Goal: Task Accomplishment & Management: Use online tool/utility

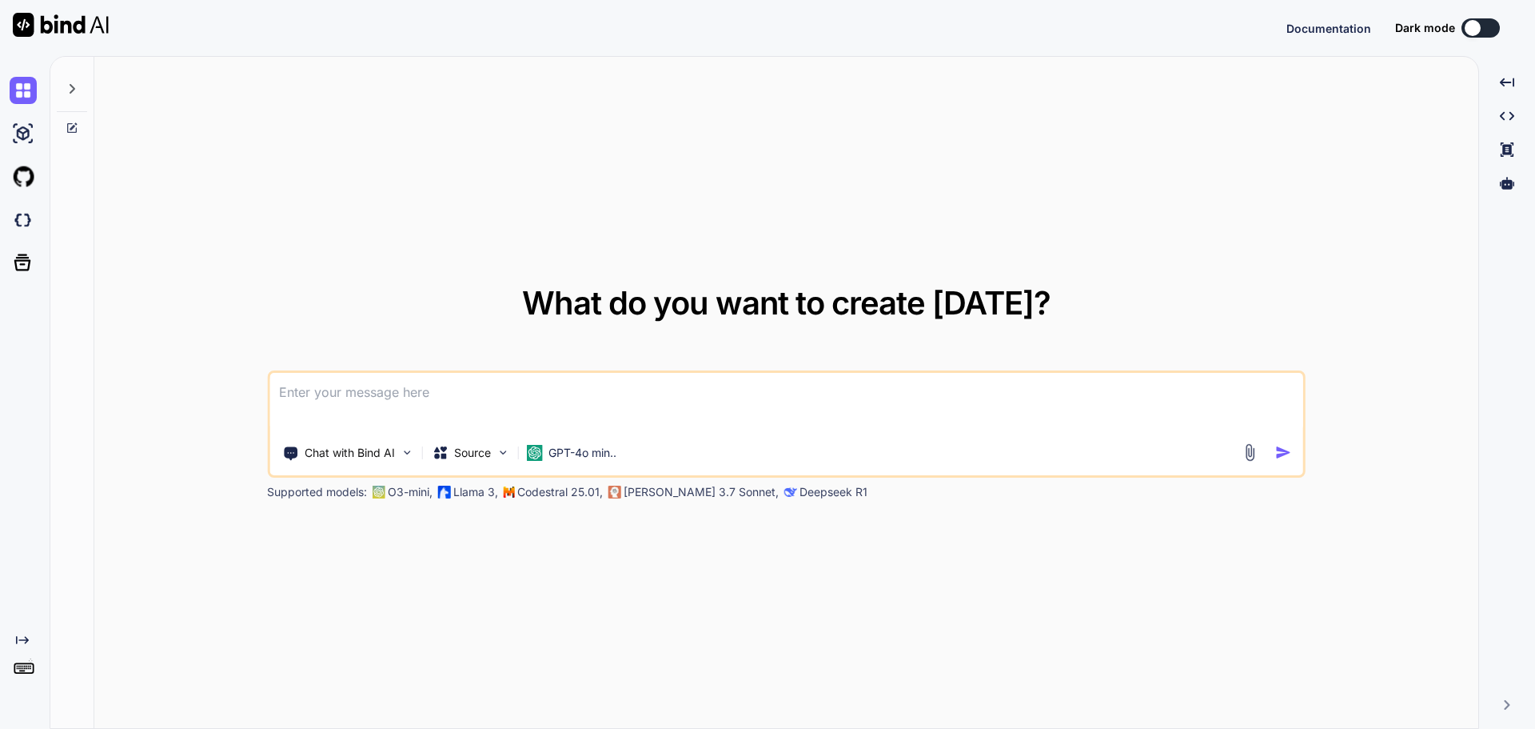
type textarea "x"
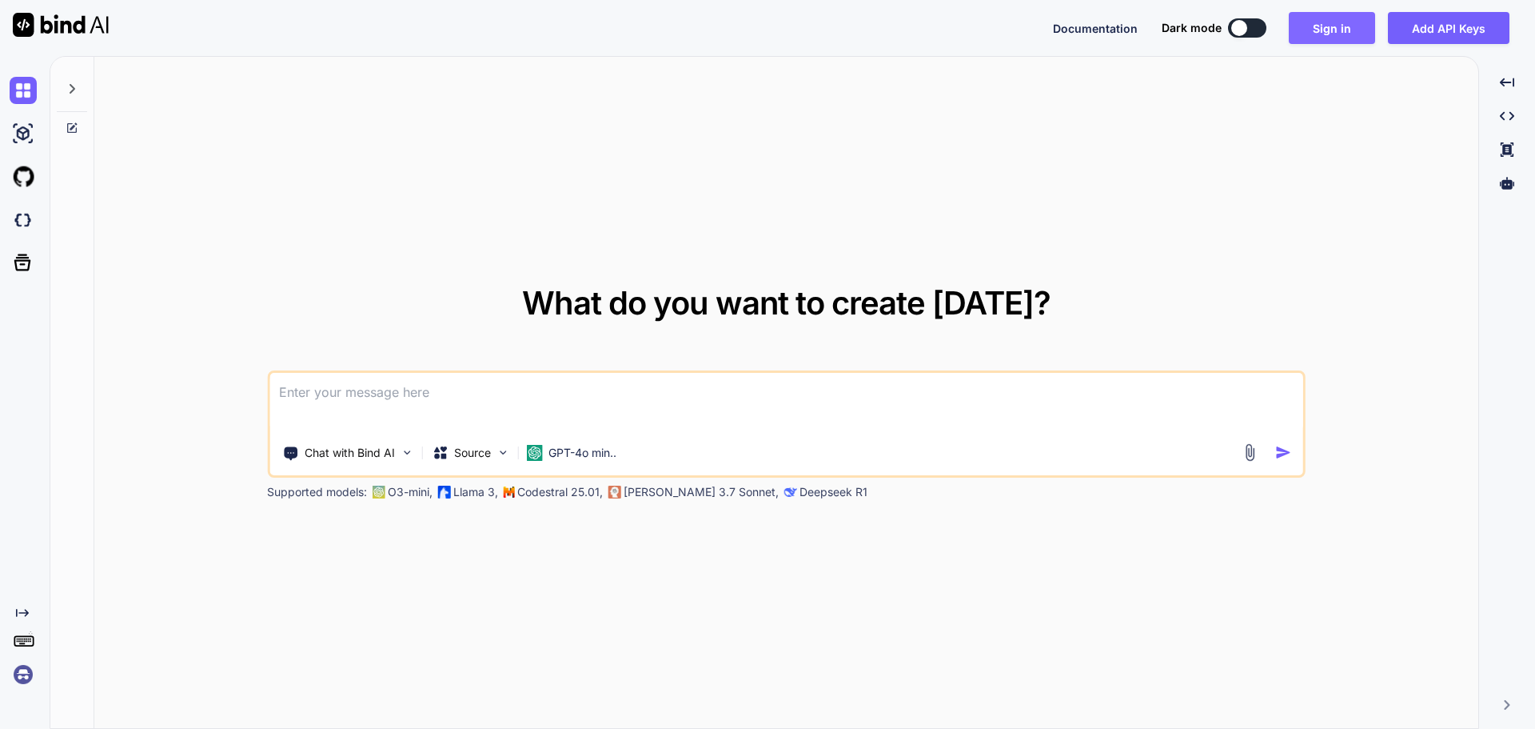
click at [1367, 26] on button "Sign in" at bounding box center [1332, 28] width 86 height 32
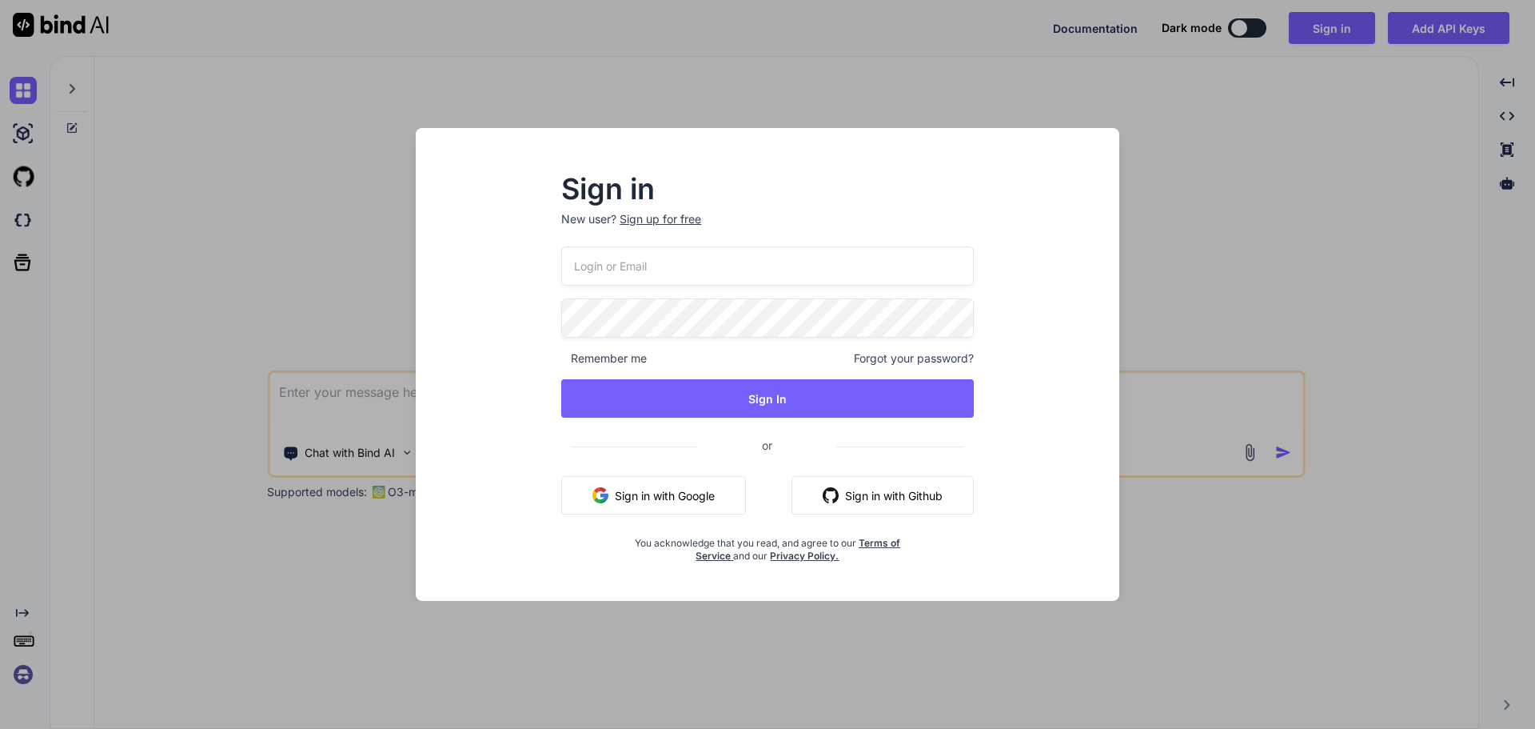
click at [868, 259] on input "email" at bounding box center [767, 265] width 413 height 39
type input "[EMAIL_ADDRESS][DOMAIN_NAME]"
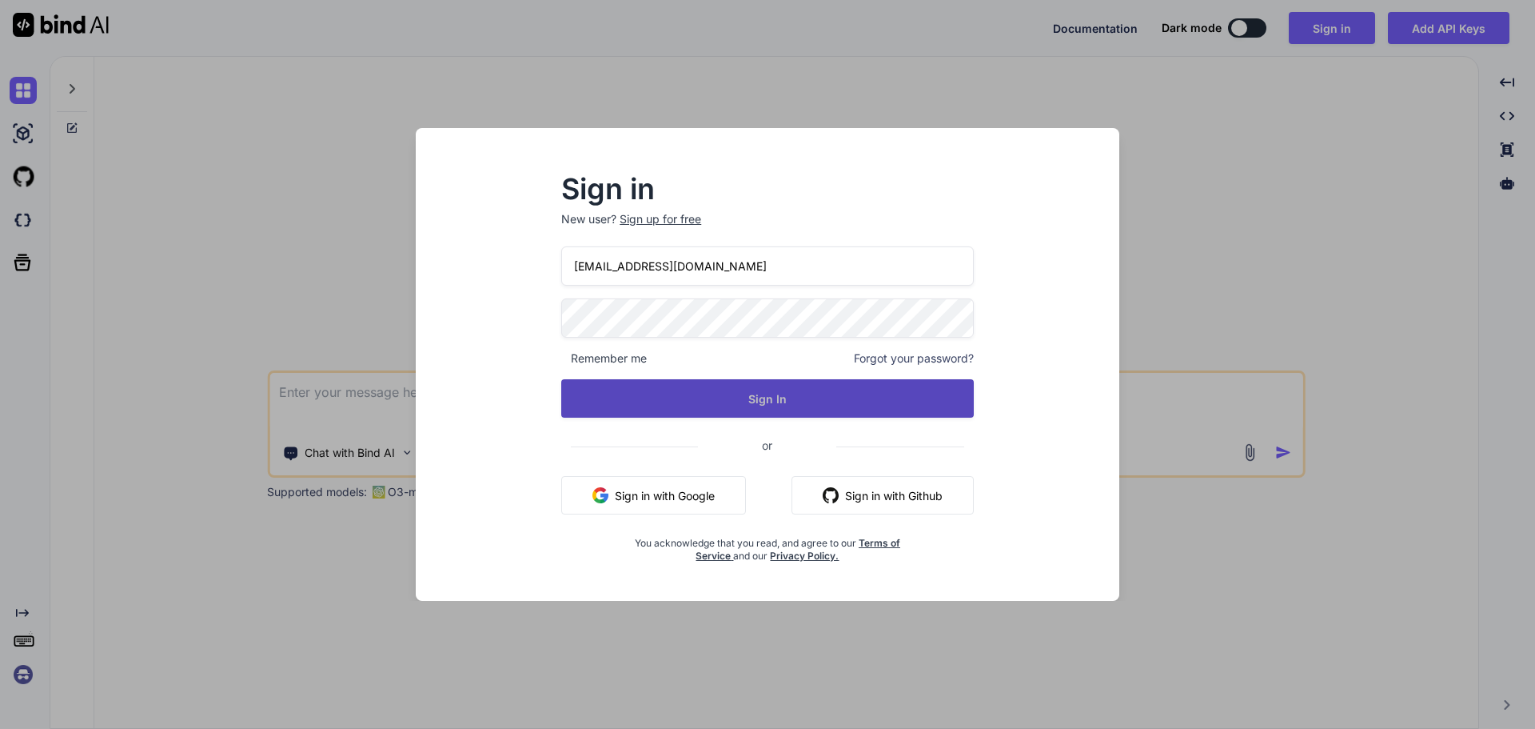
click at [693, 404] on button "Sign In" at bounding box center [767, 398] width 413 height 38
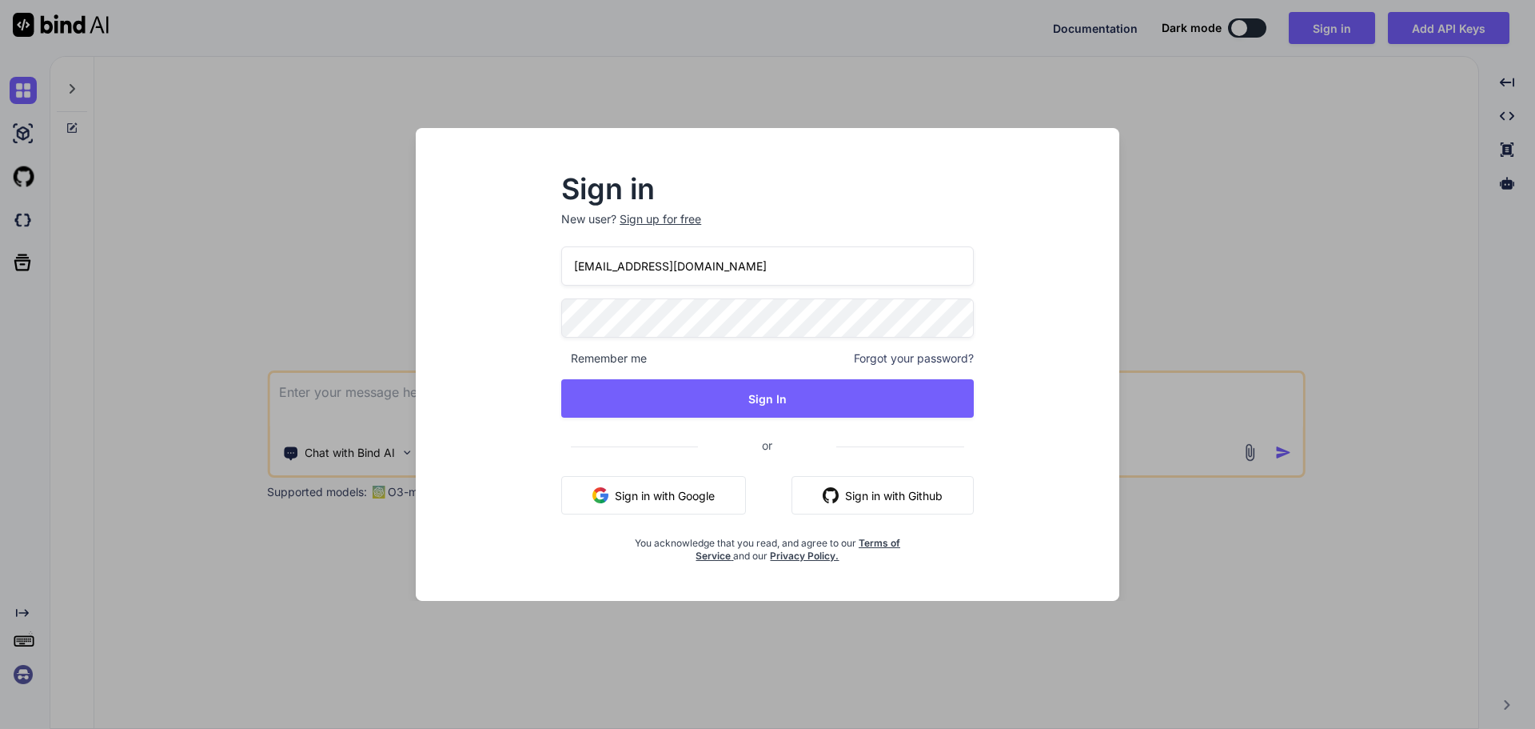
click at [902, 353] on span "Forgot your password?" at bounding box center [914, 358] width 120 height 16
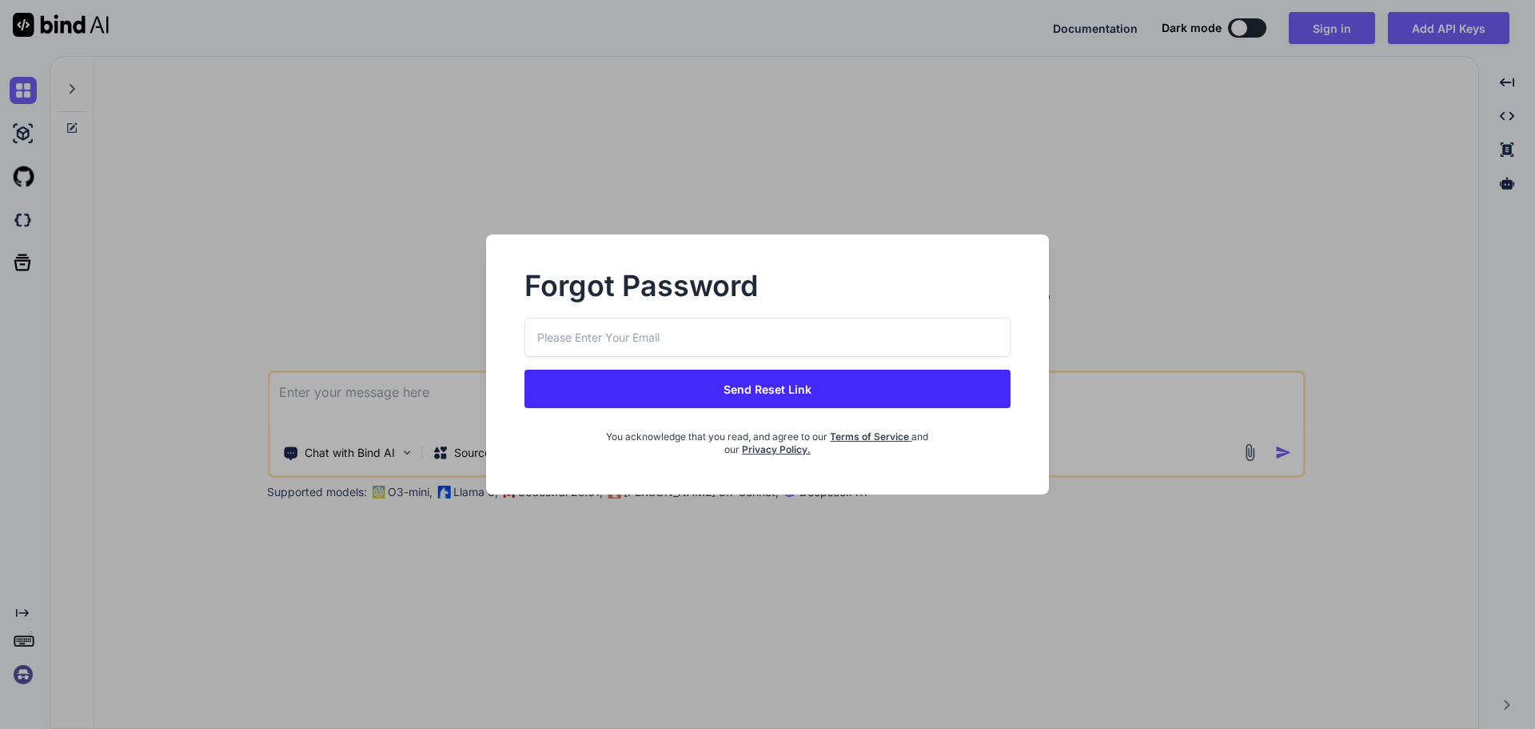
click at [745, 334] on input "email" at bounding box center [768, 336] width 486 height 39
type input "[EMAIL_ADDRESS][DOMAIN_NAME]"
click at [769, 391] on button "Send Reset Link" at bounding box center [768, 388] width 486 height 38
click at [776, 393] on button "Send Reset Link" at bounding box center [768, 388] width 486 height 38
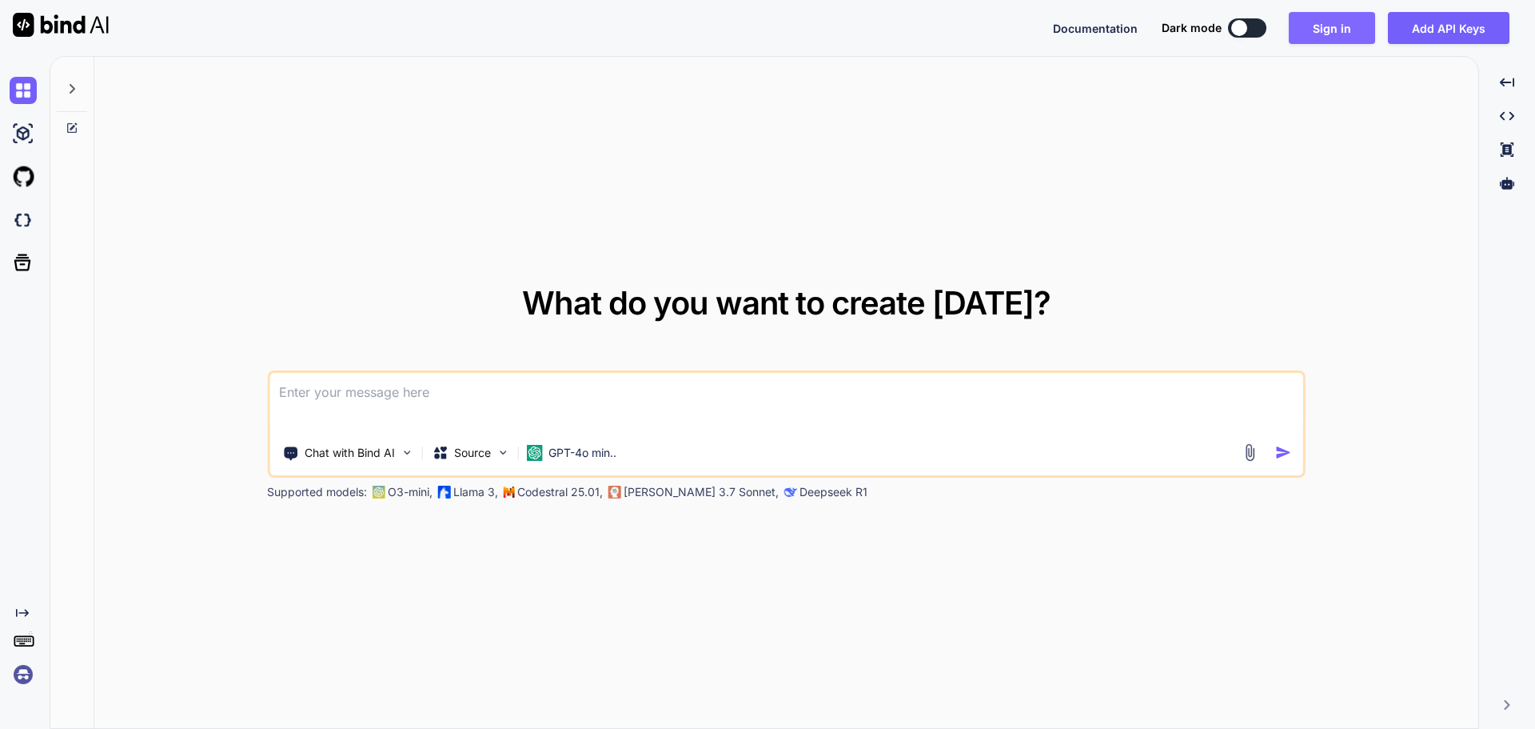
click at [1321, 31] on button "Sign in" at bounding box center [1332, 28] width 86 height 32
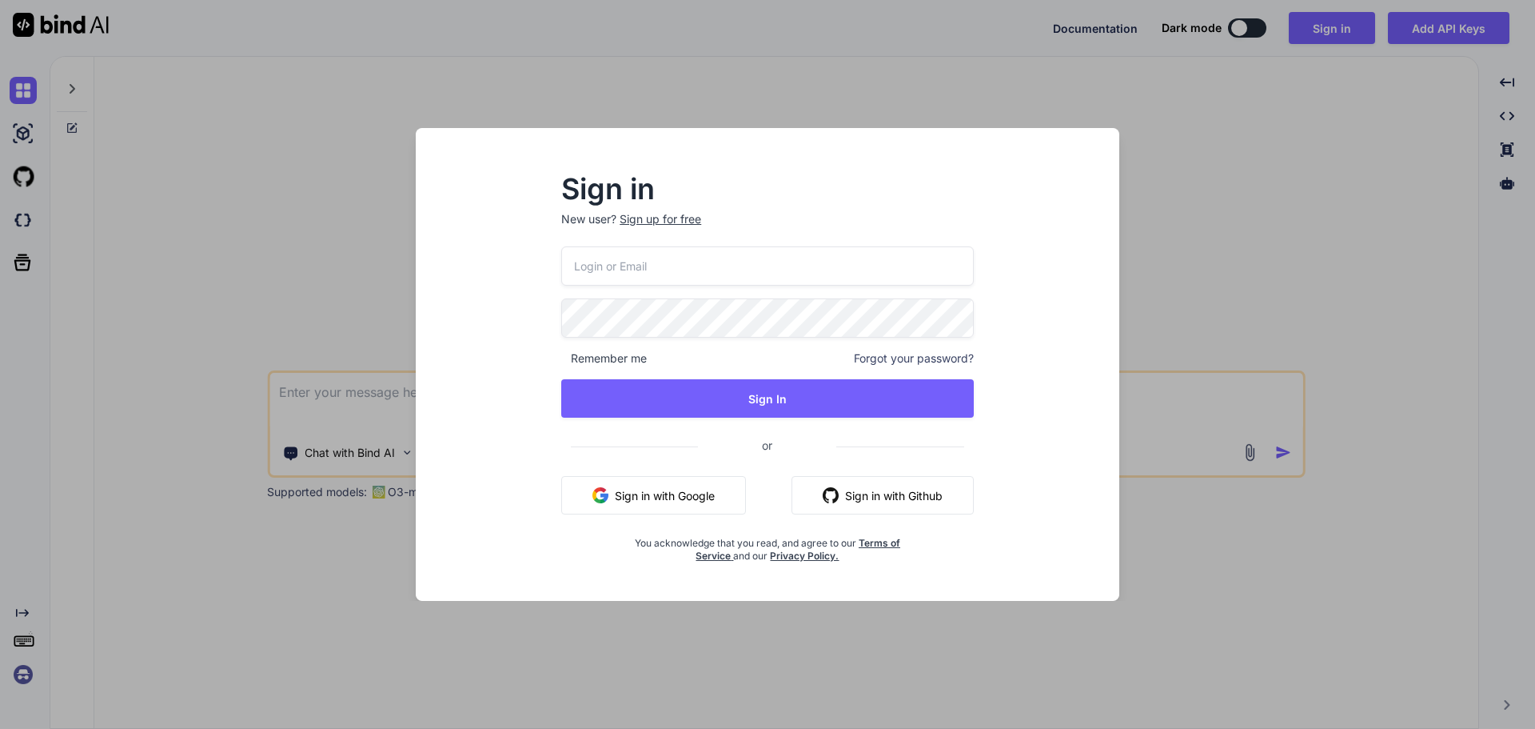
click at [739, 271] on input "email" at bounding box center [767, 265] width 413 height 39
type input "[EMAIL_ADDRESS][DOMAIN_NAME]"
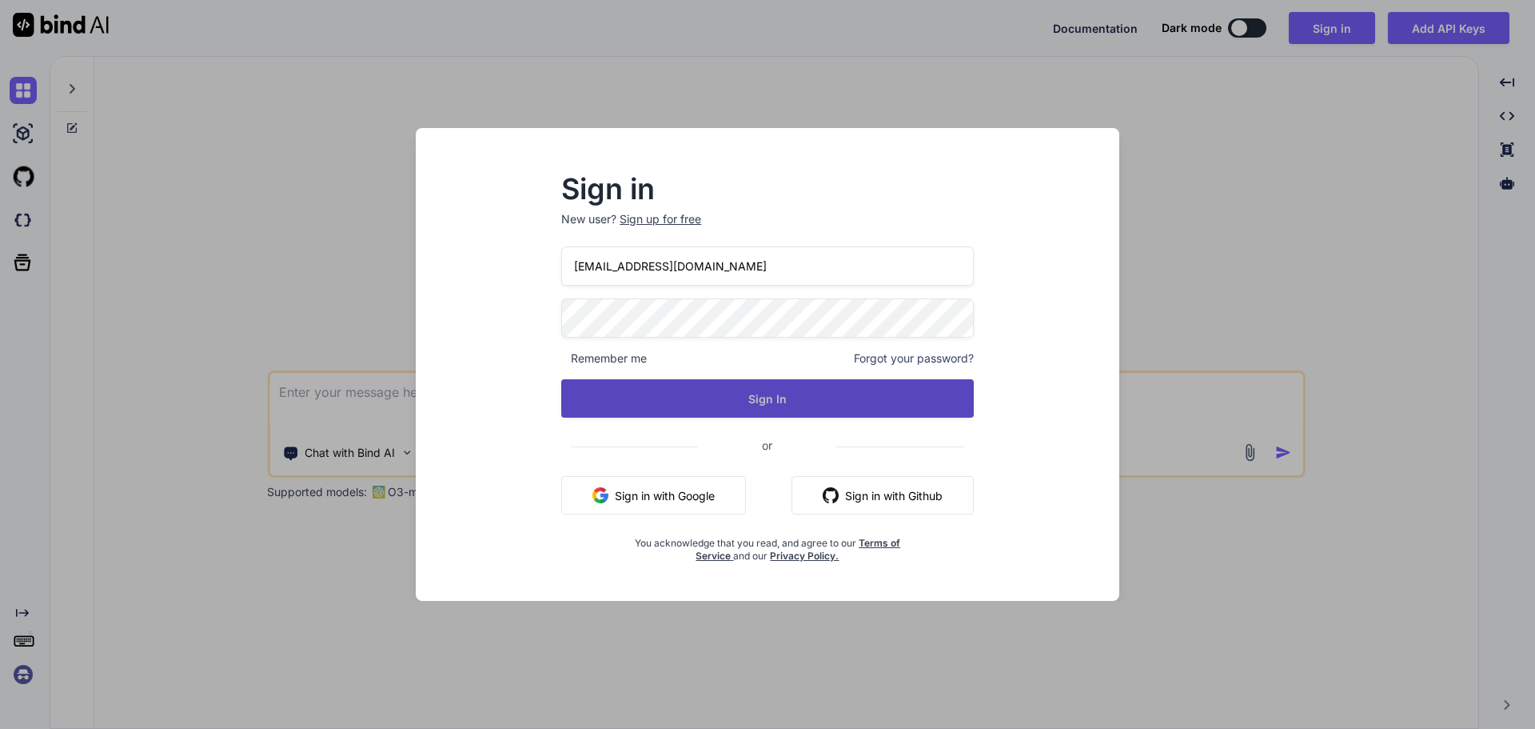
click at [767, 391] on button "Sign In" at bounding box center [767, 398] width 413 height 38
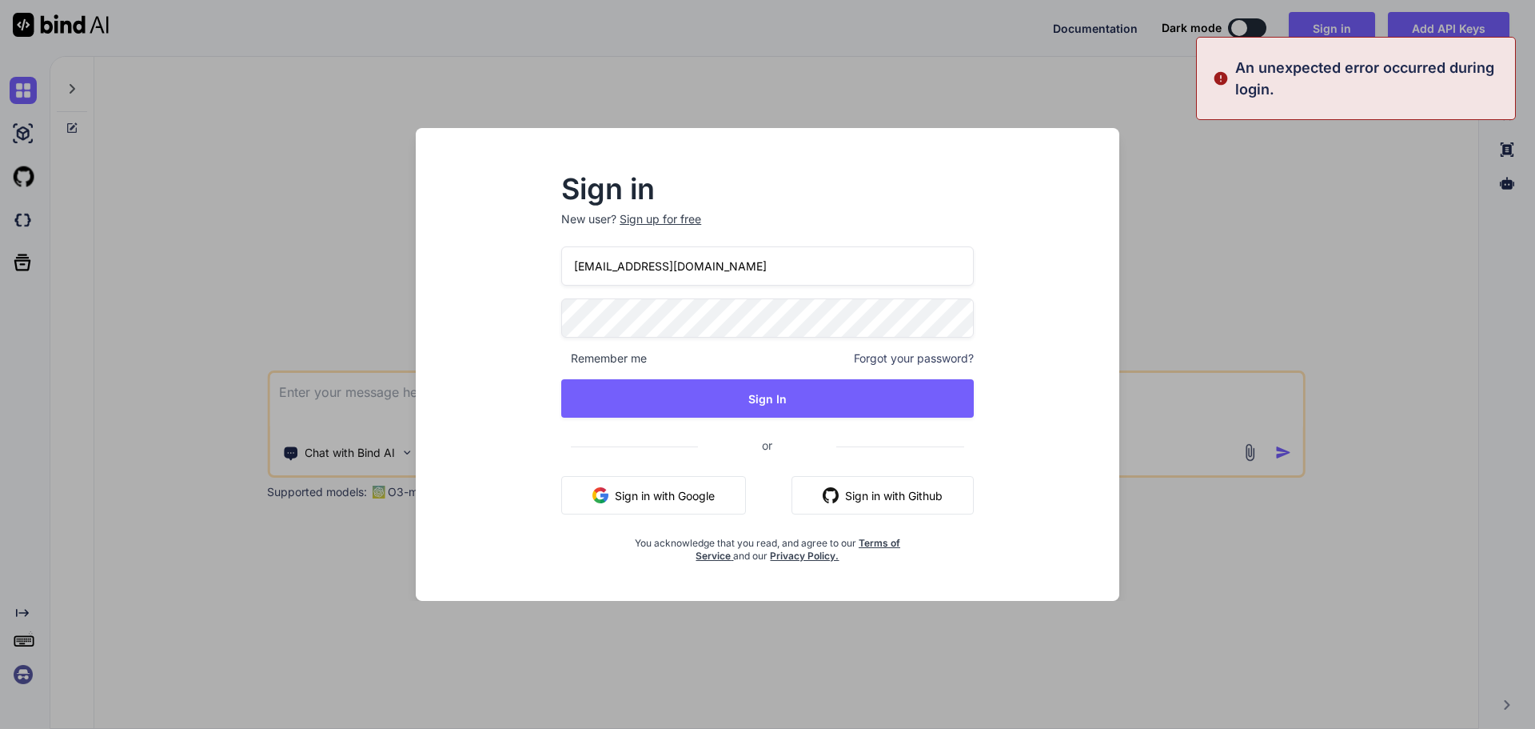
click at [677, 501] on button "Sign in with Google" at bounding box center [653, 495] width 185 height 38
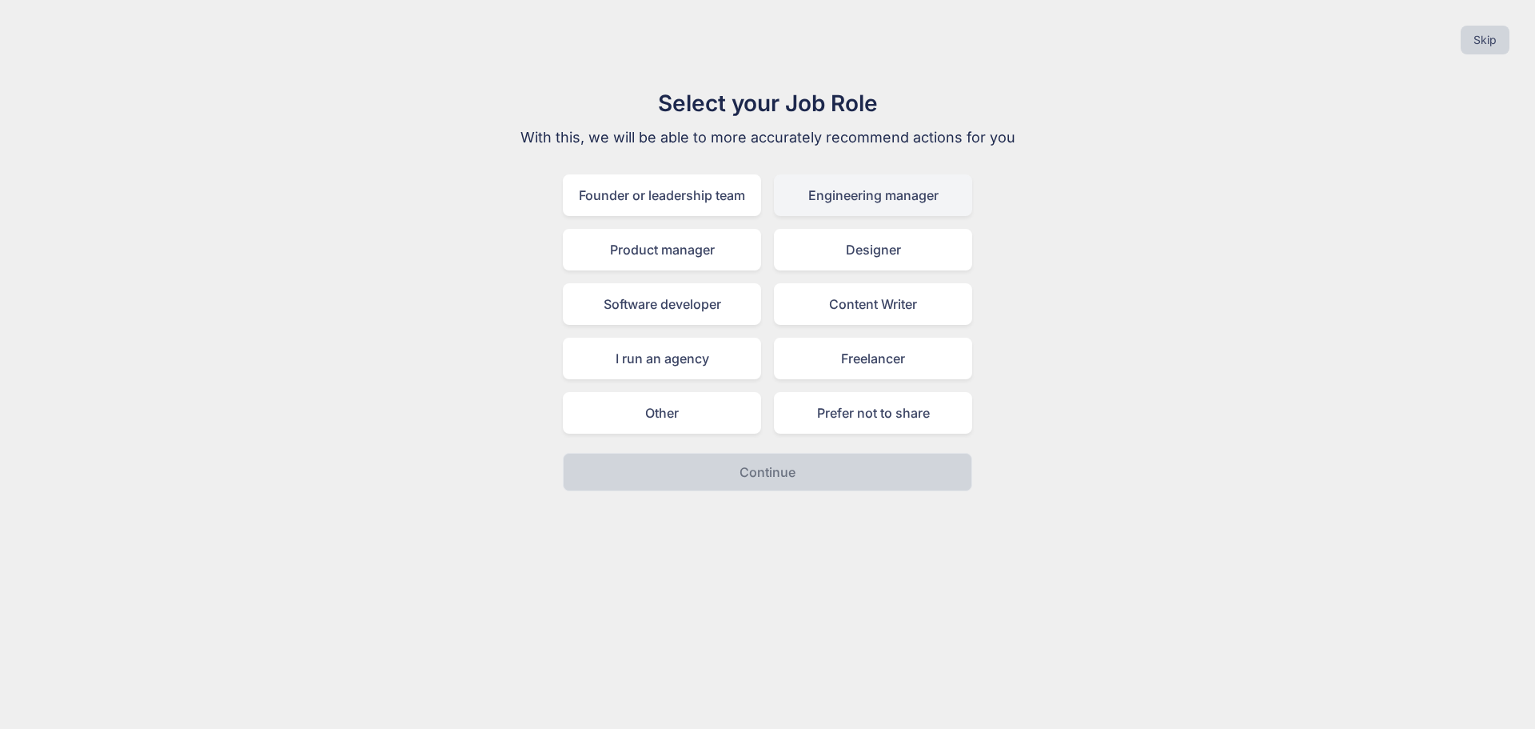
click at [824, 198] on div "Engineering manager" at bounding box center [873, 195] width 198 height 42
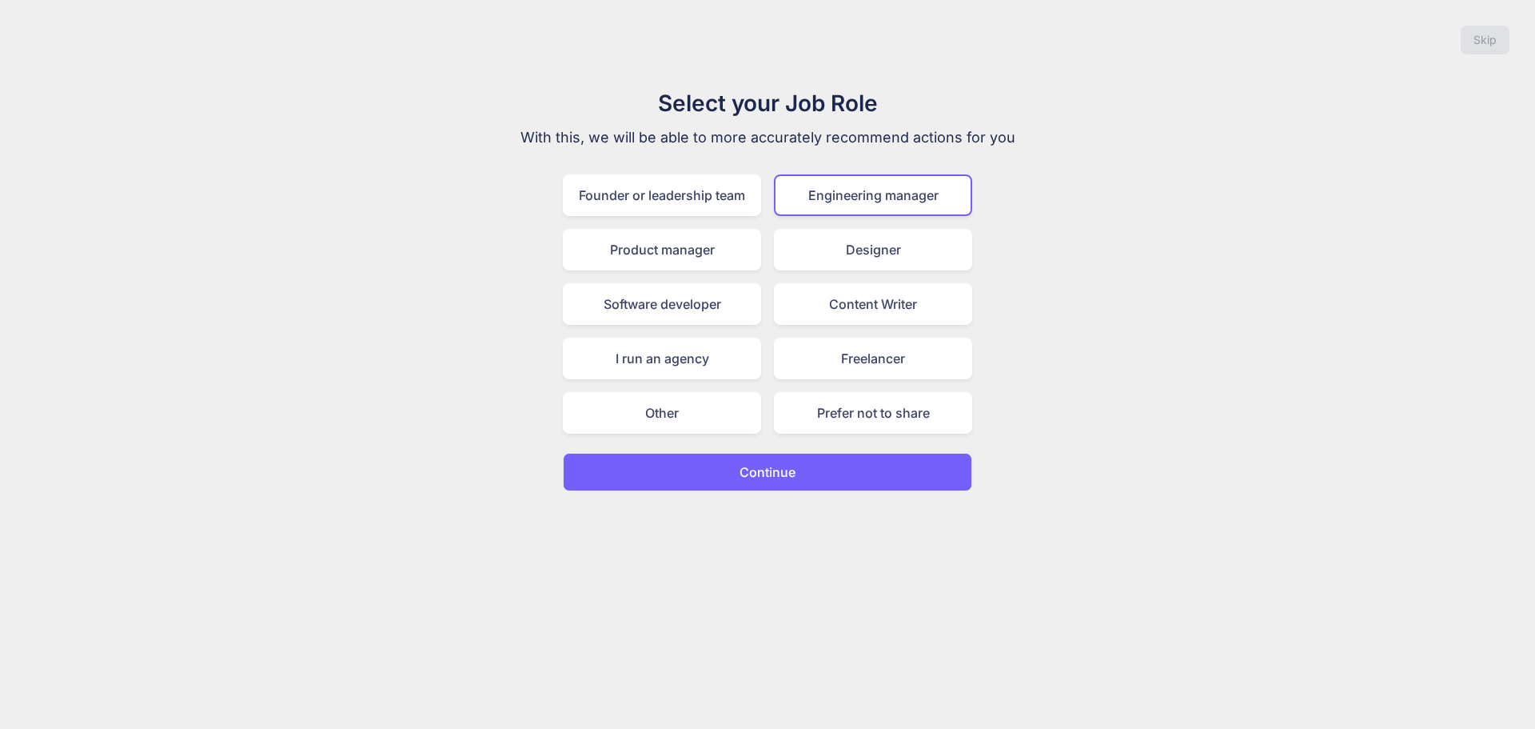
click at [829, 473] on button "Continue" at bounding box center [767, 472] width 409 height 38
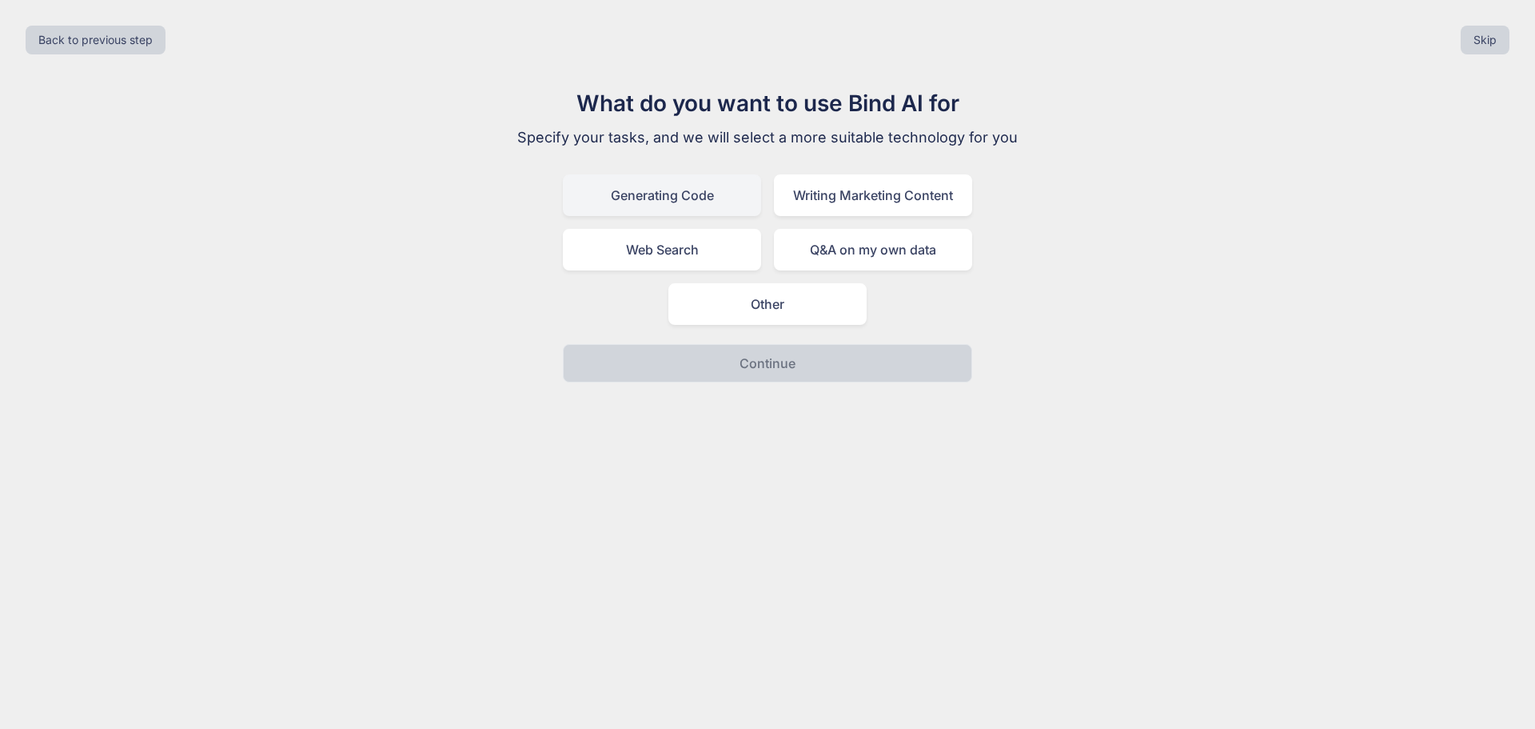
click at [737, 186] on div "Generating Code" at bounding box center [662, 195] width 198 height 42
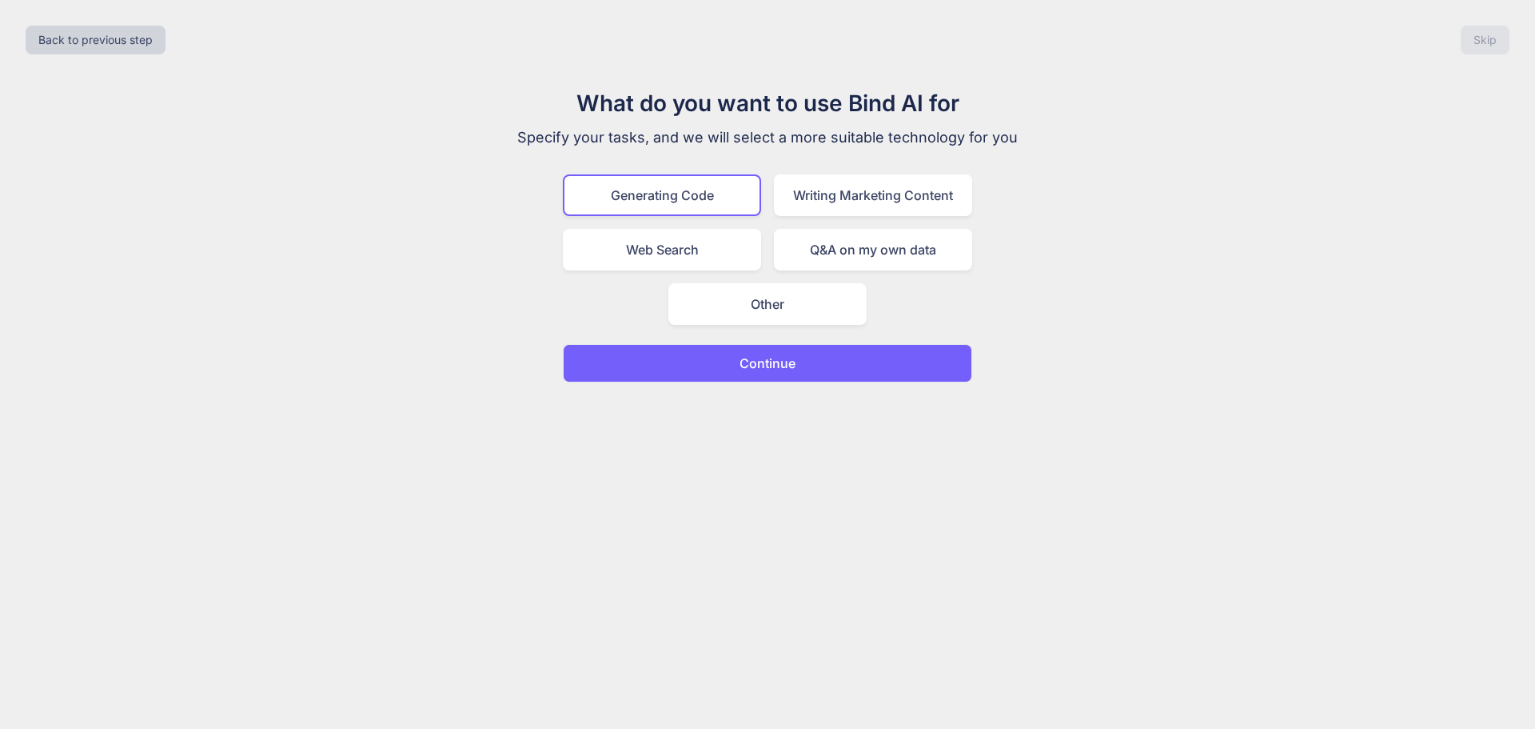
click at [770, 354] on p "Continue" at bounding box center [768, 362] width 56 height 19
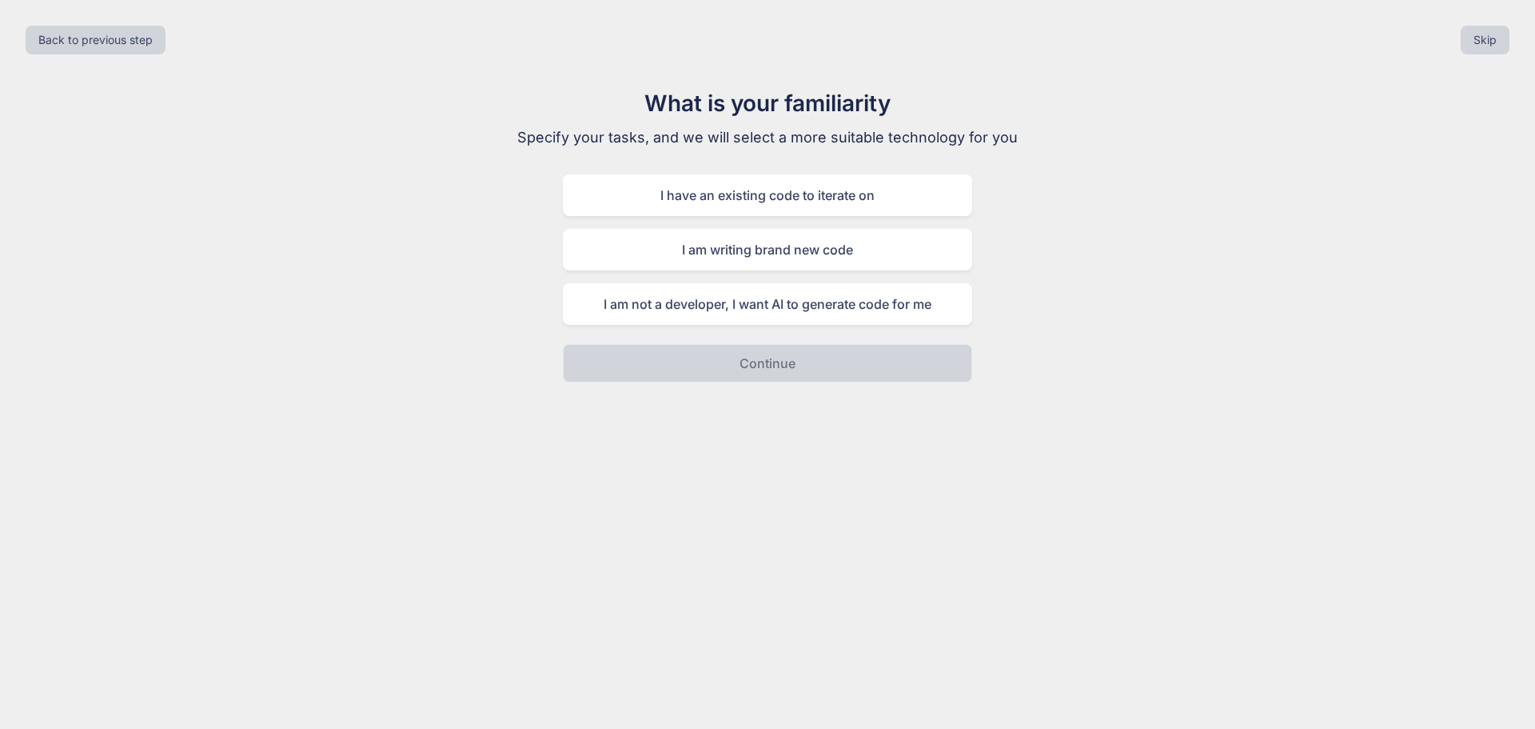
drag, startPoint x: 733, startPoint y: 302, endPoint x: 736, endPoint y: 329, distance: 26.5
click at [733, 304] on div "I am not a developer, I want AI to generate code for me" at bounding box center [767, 304] width 409 height 42
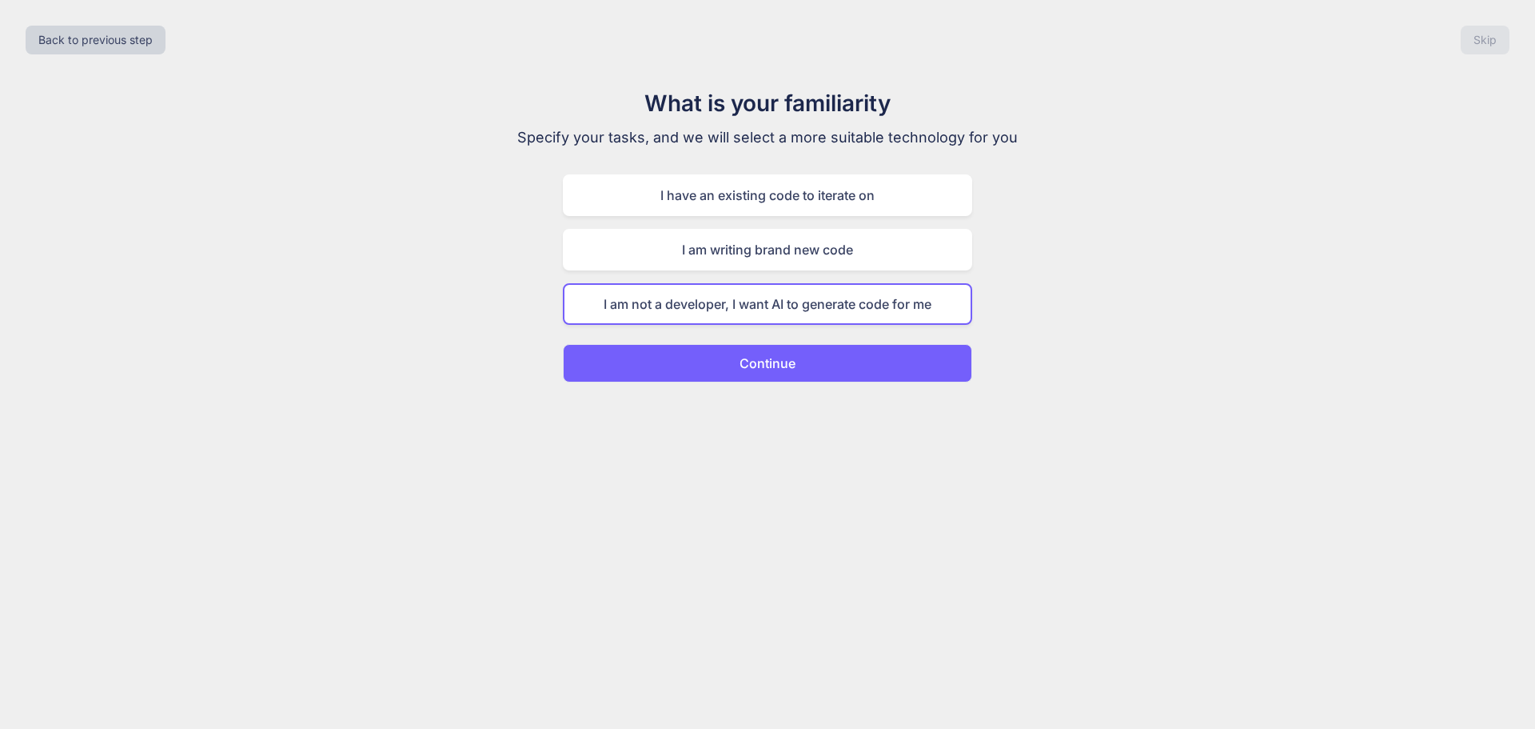
click at [751, 369] on p "Continue" at bounding box center [768, 362] width 56 height 19
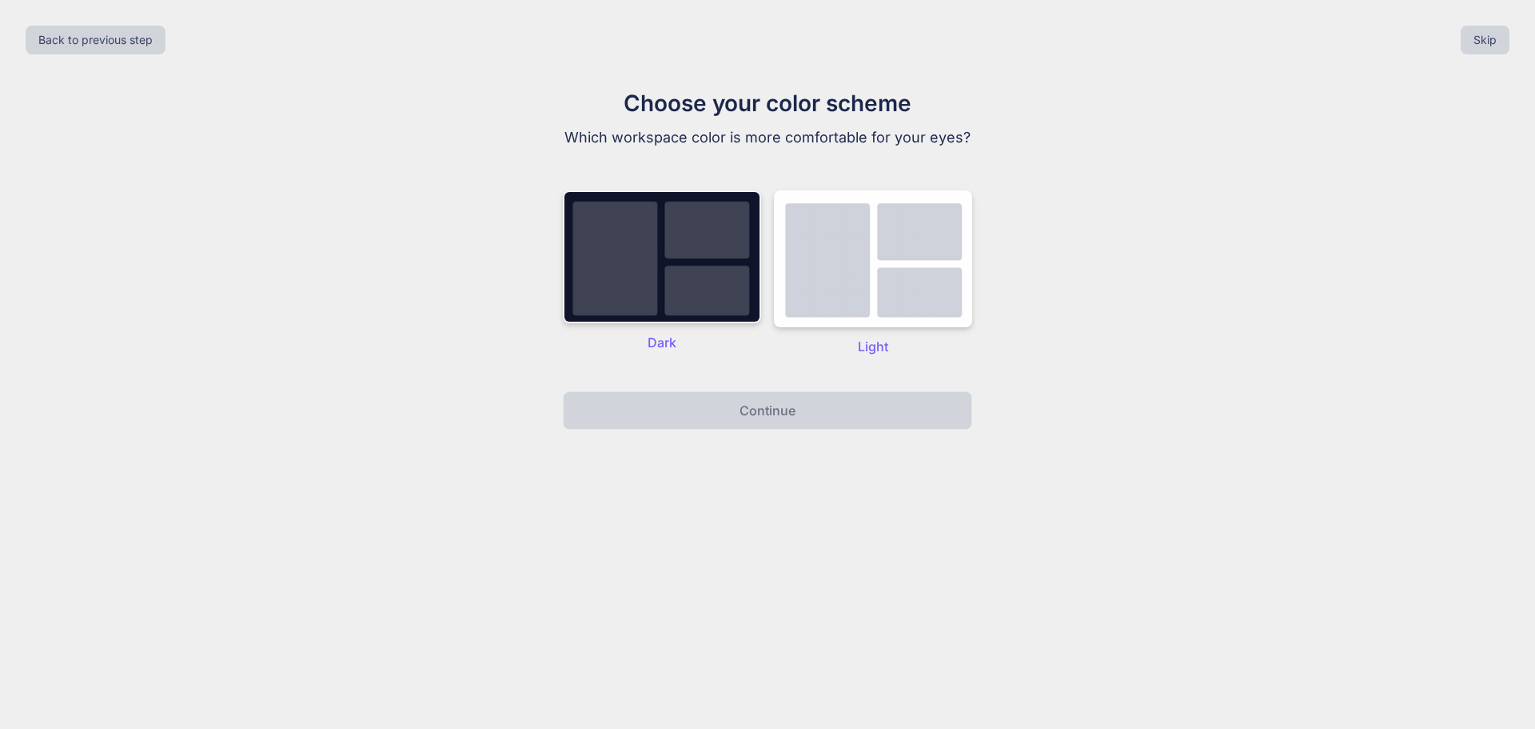
click at [730, 269] on img at bounding box center [662, 256] width 198 height 133
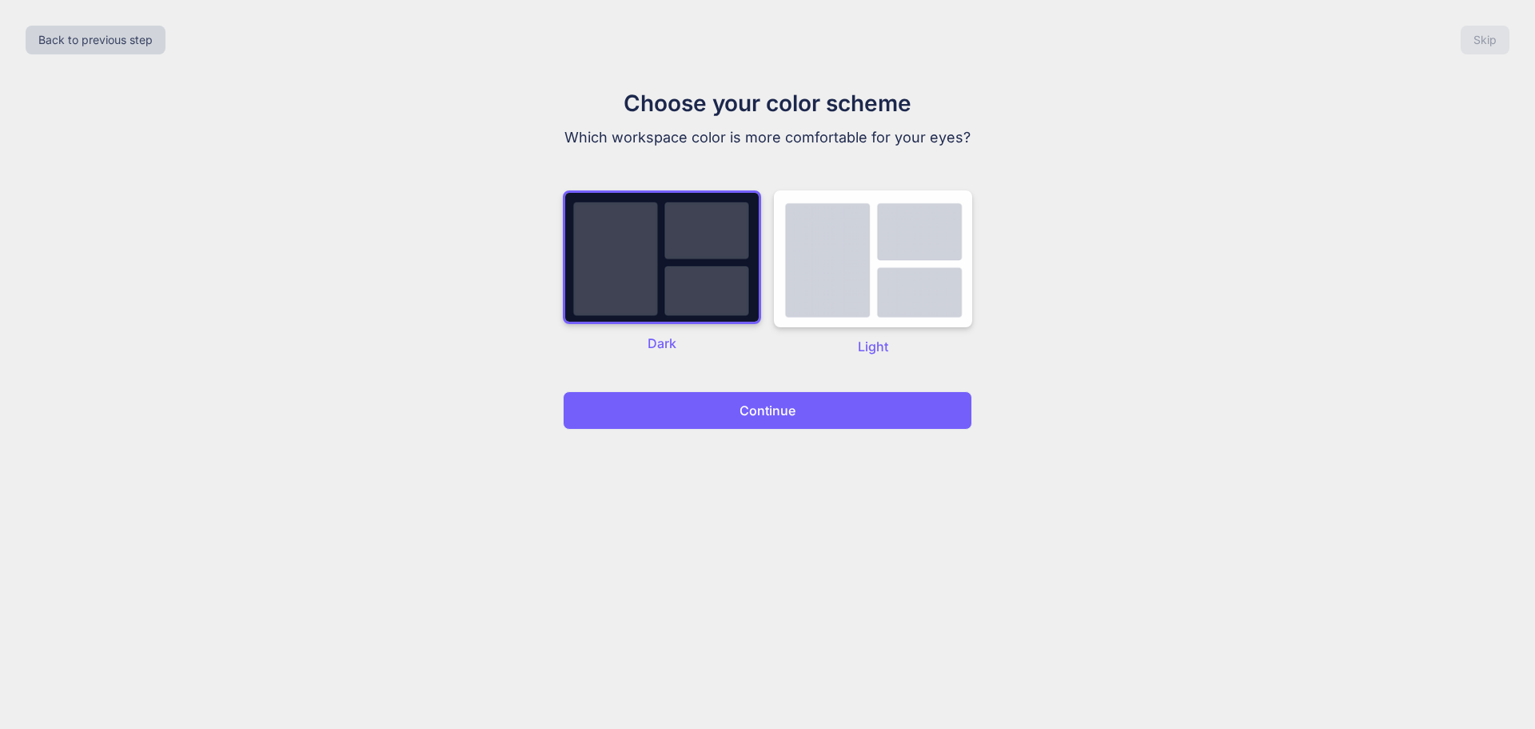
click at [753, 393] on button "Continue" at bounding box center [767, 410] width 409 height 38
click at [746, 420] on button "Continue" at bounding box center [767, 410] width 409 height 38
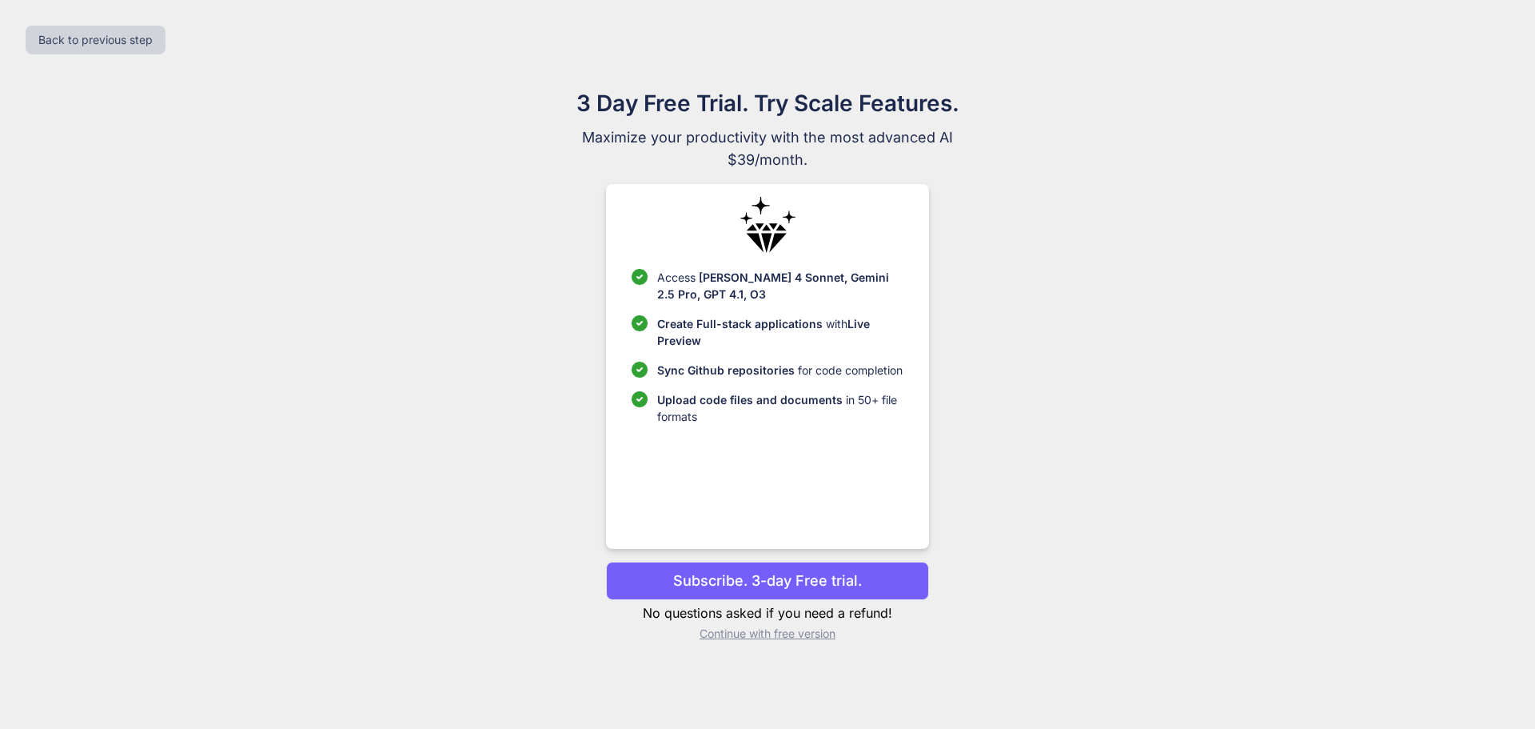
click at [768, 636] on p "Continue with free version" at bounding box center [767, 633] width 322 height 16
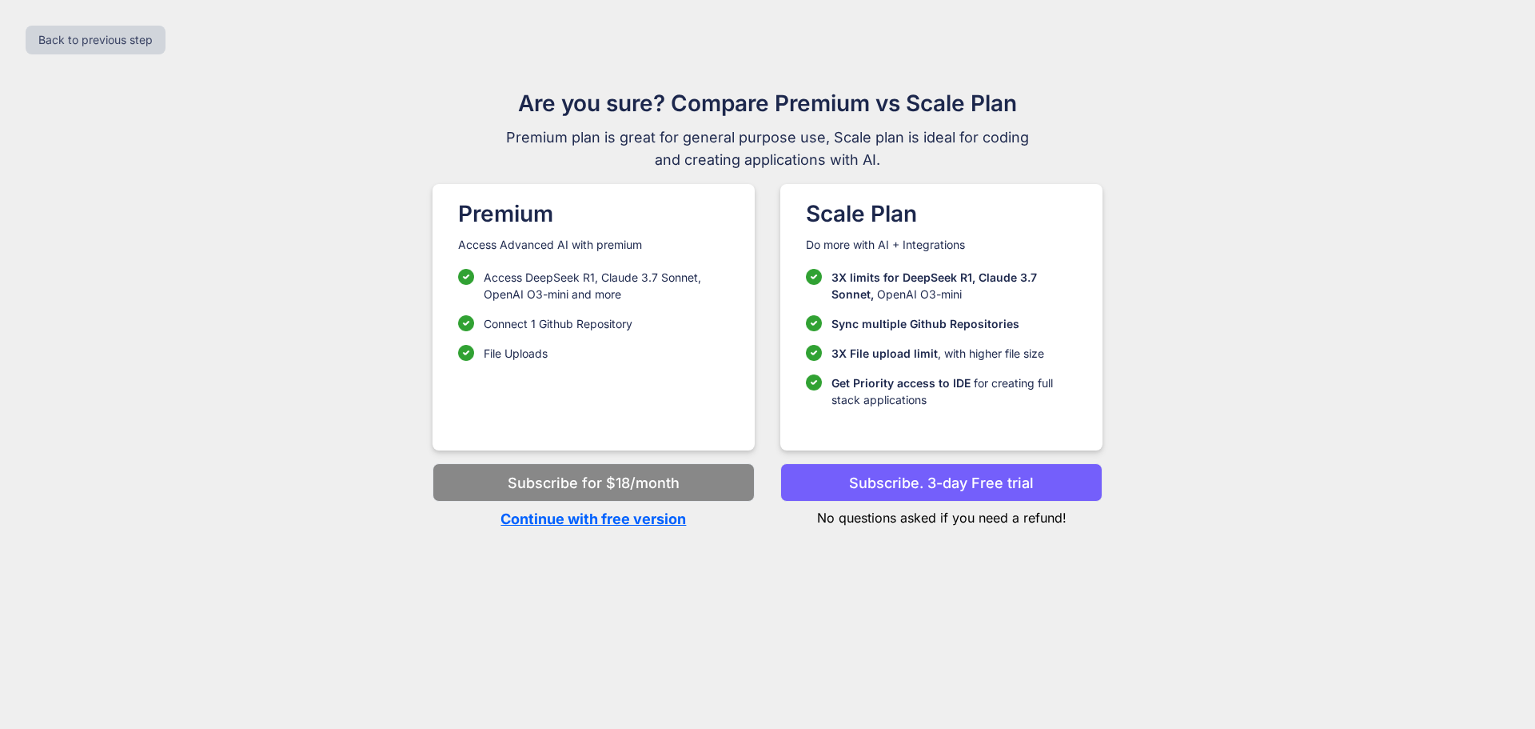
click at [636, 520] on p "Continue with free version" at bounding box center [594, 519] width 322 height 22
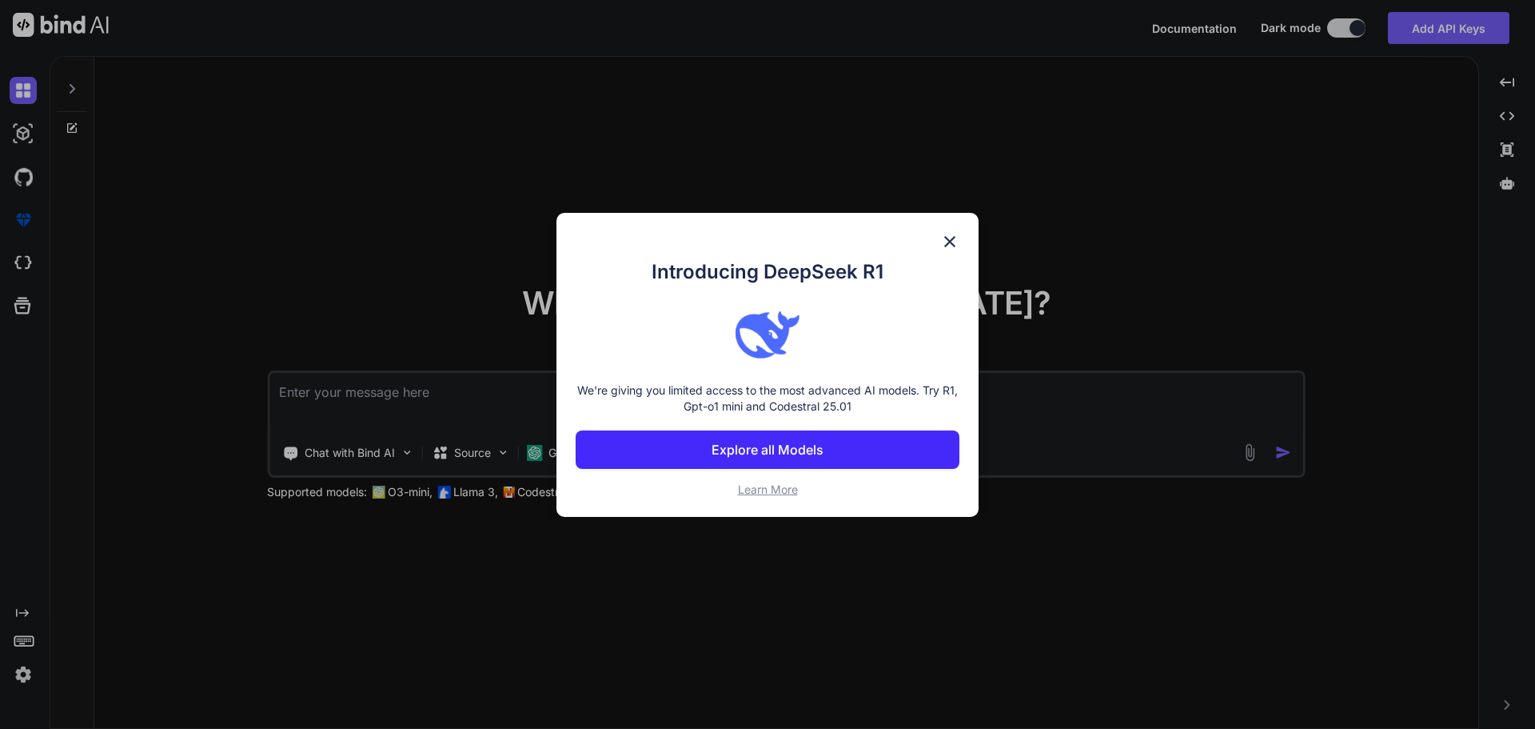
click at [947, 242] on img at bounding box center [949, 241] width 19 height 19
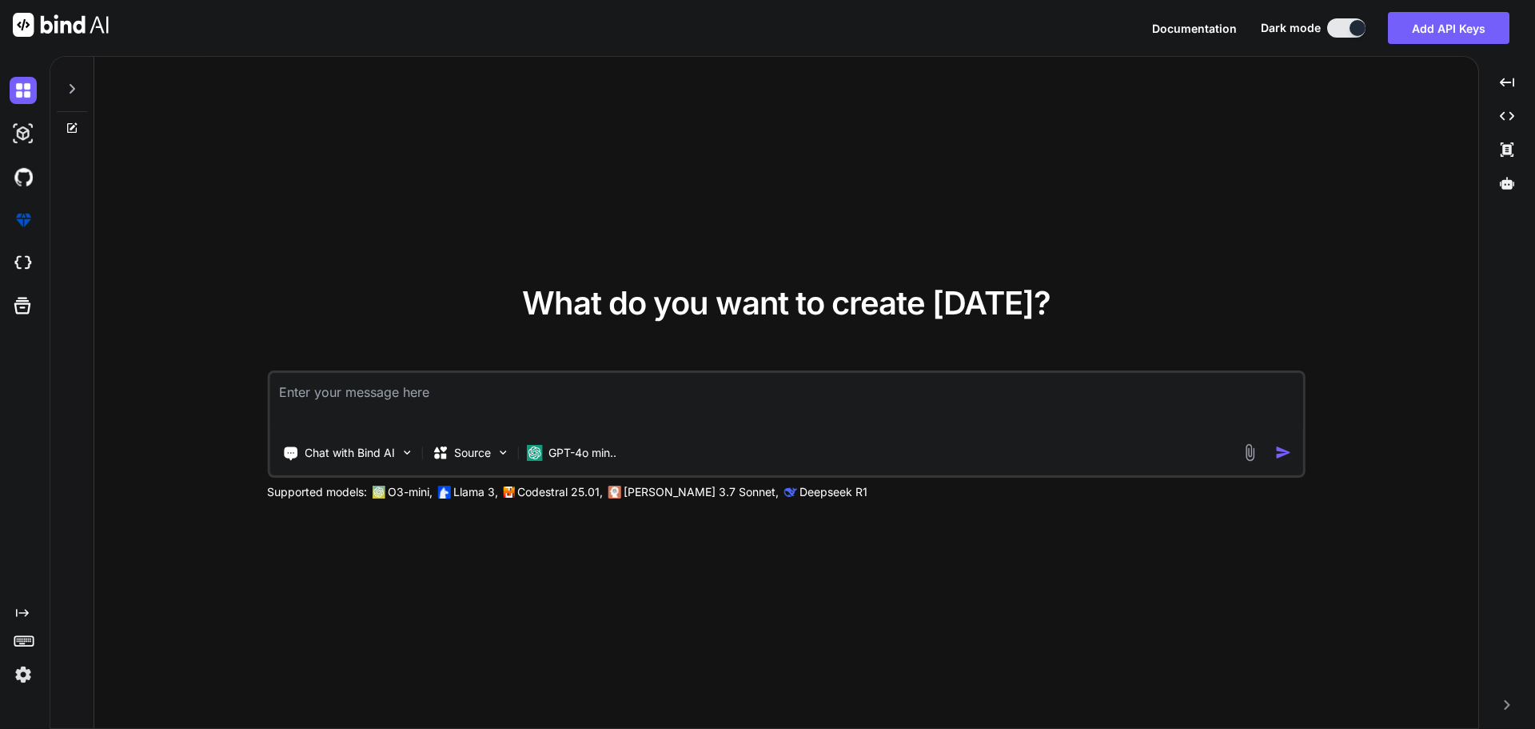
click at [25, 364] on div "Created with Pixso." at bounding box center [21, 378] width 43 height 619
click at [27, 315] on icon at bounding box center [22, 305] width 22 height 22
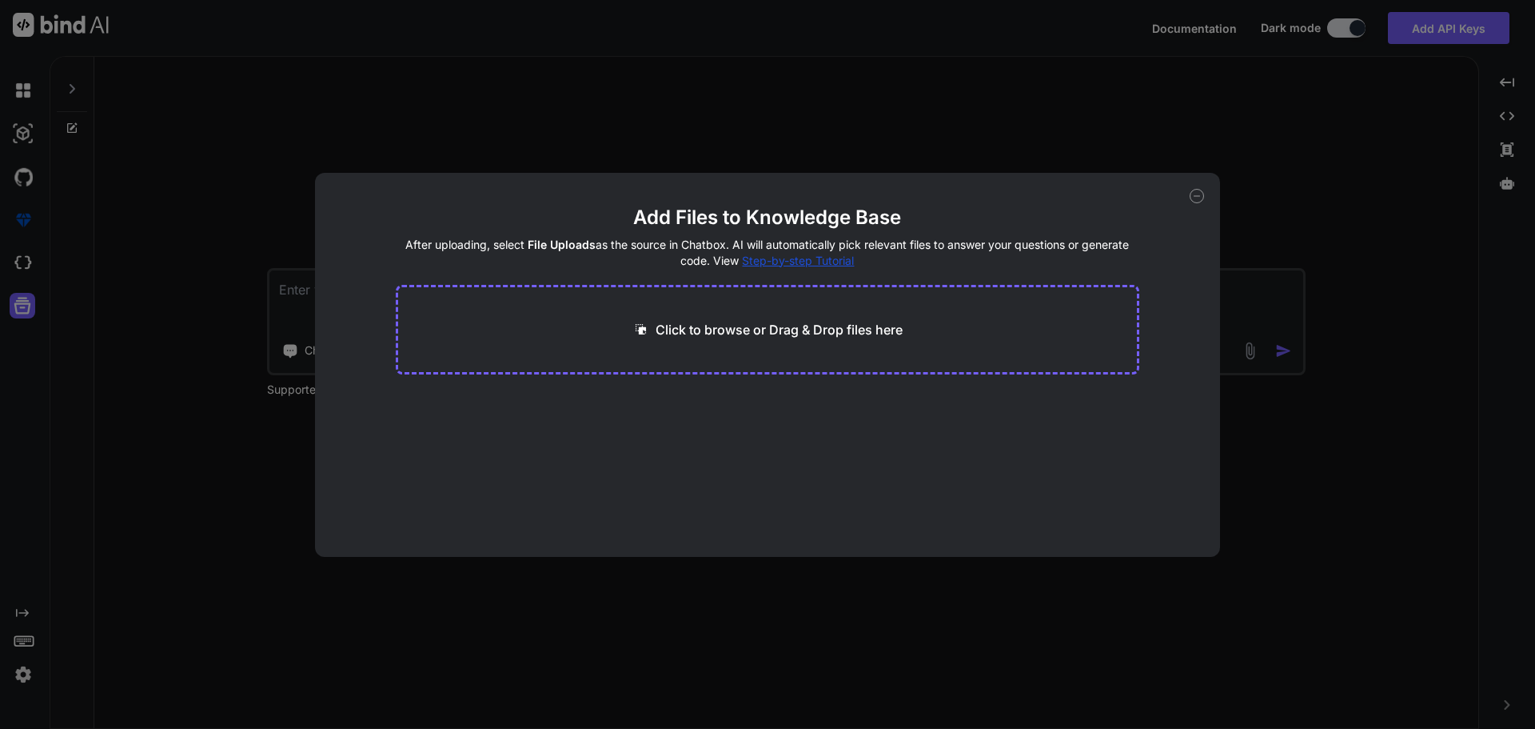
click at [1188, 198] on div "Add Files to Knowledge Base After uploading, select File Uploads as the source …" at bounding box center [768, 365] width 906 height 384
click at [1193, 194] on icon at bounding box center [1197, 196] width 14 height 14
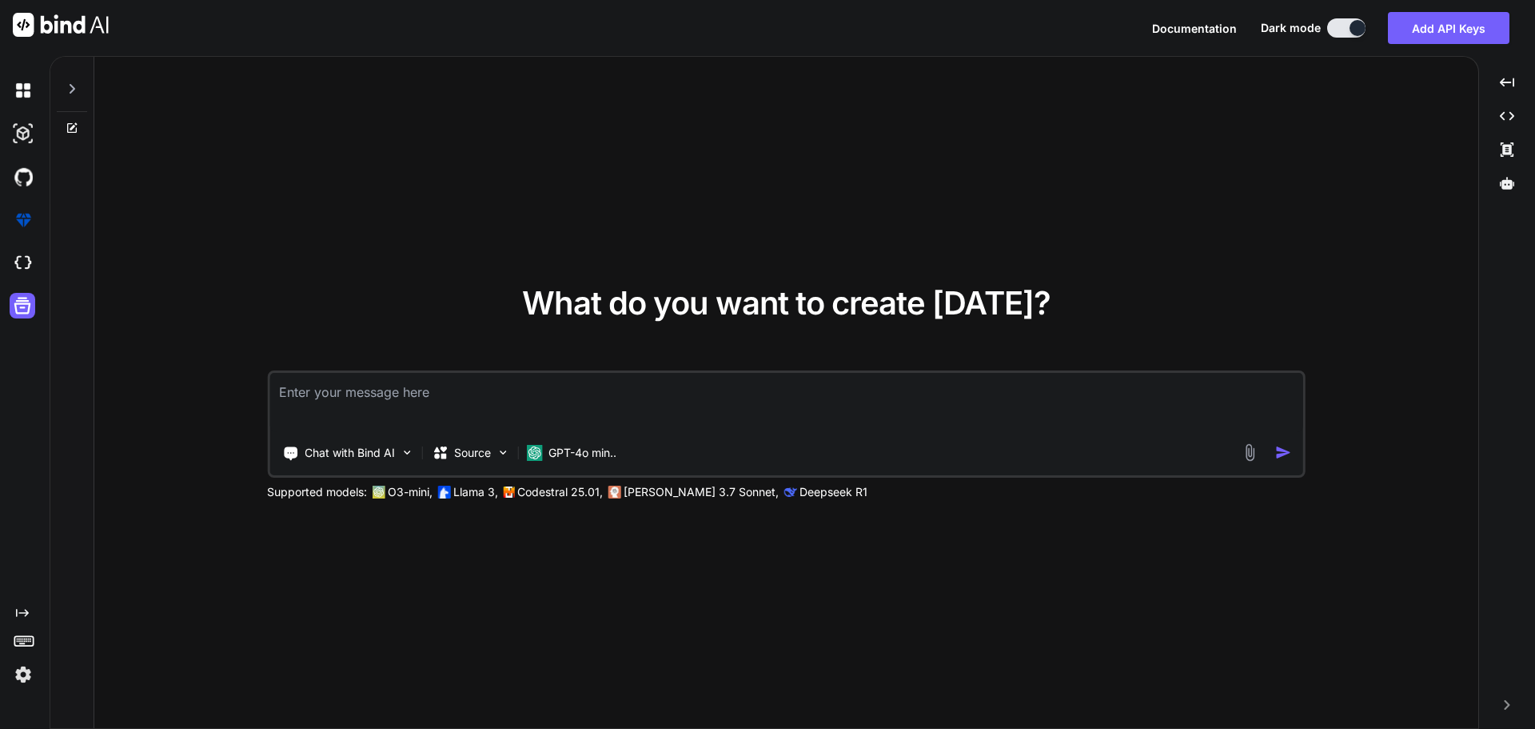
click at [68, 130] on icon at bounding box center [72, 128] width 10 height 10
click at [70, 126] on icon at bounding box center [72, 128] width 13 height 13
click at [75, 93] on icon at bounding box center [72, 88] width 13 height 13
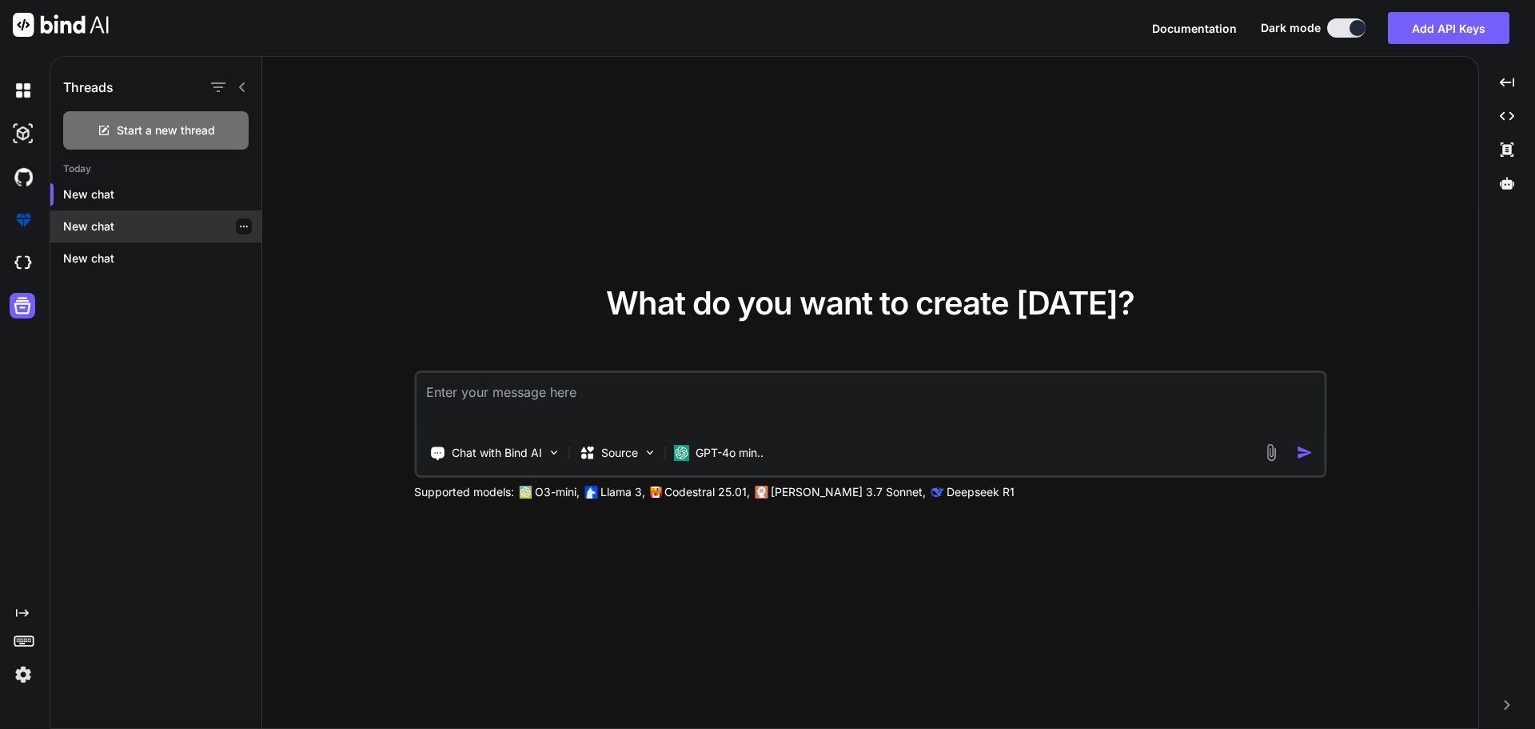
click at [156, 229] on p "New chat" at bounding box center [162, 226] width 198 height 16
click at [142, 251] on p "New chat" at bounding box center [162, 258] width 198 height 16
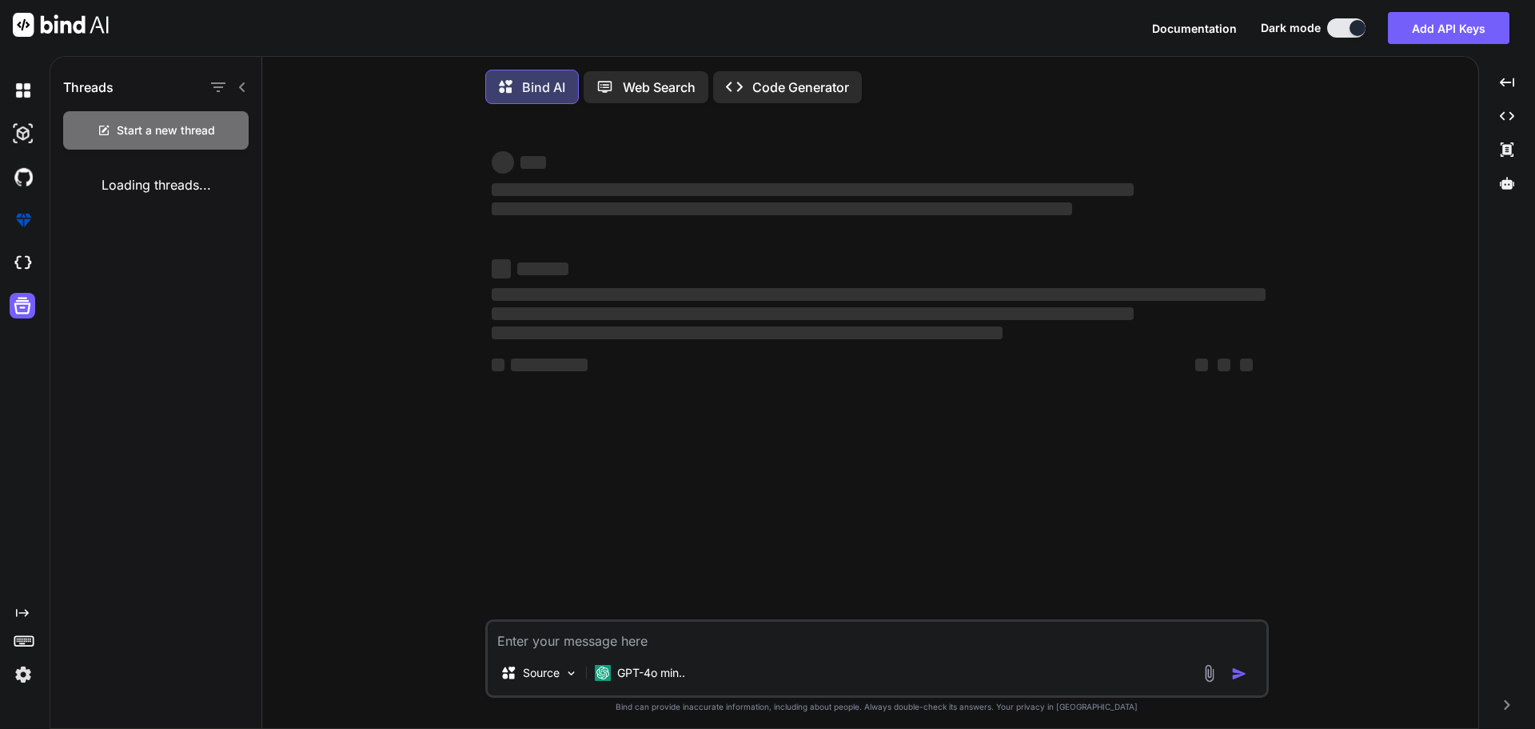
click at [145, 202] on div "Loading threads..." at bounding box center [155, 184] width 211 height 45
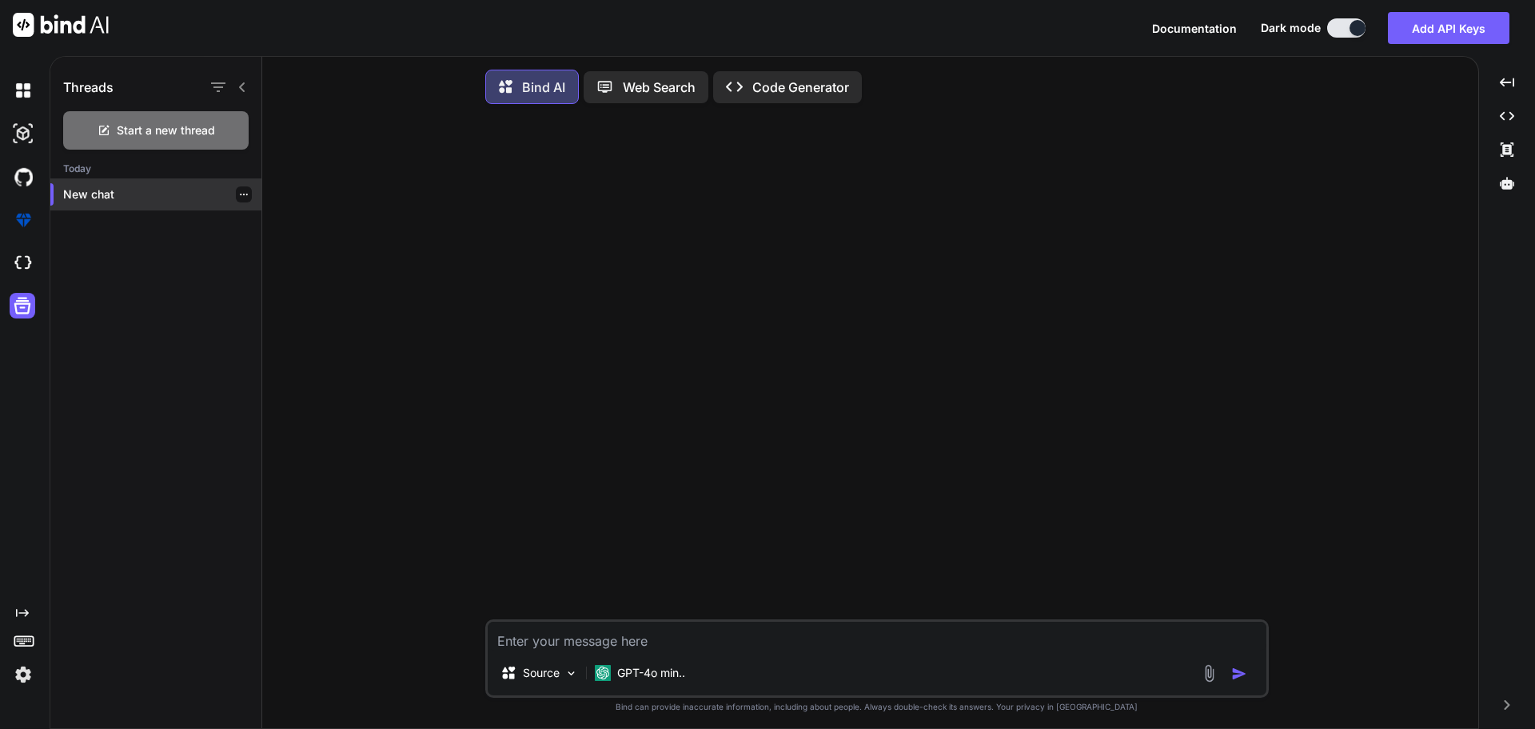
click at [123, 194] on p "New chat" at bounding box center [162, 194] width 198 height 16
type textarea "x"
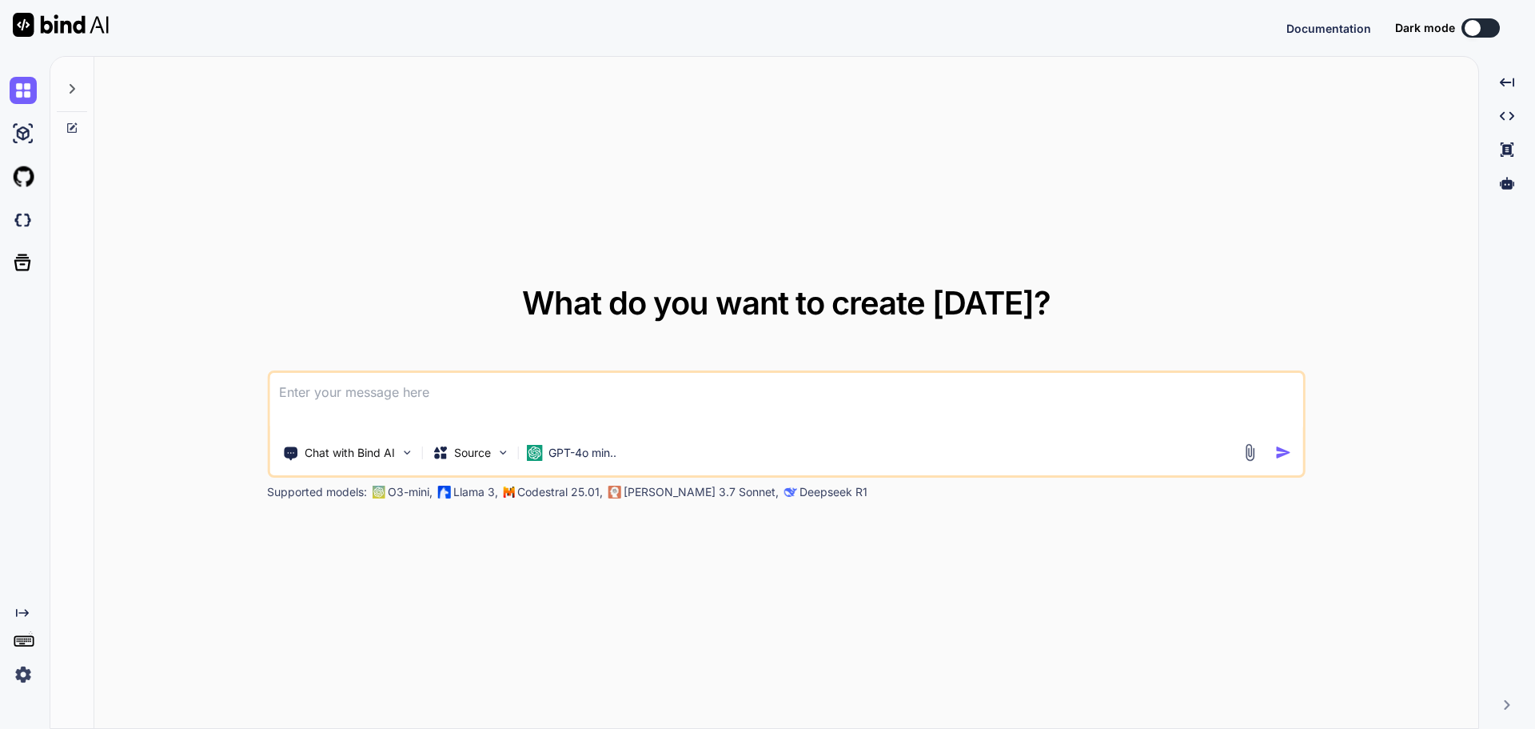
click at [425, 122] on div "What do you want to create [DATE]? Chat with Bind AI Source GPT-4o min.. Suppor…" at bounding box center [786, 393] width 1384 height 673
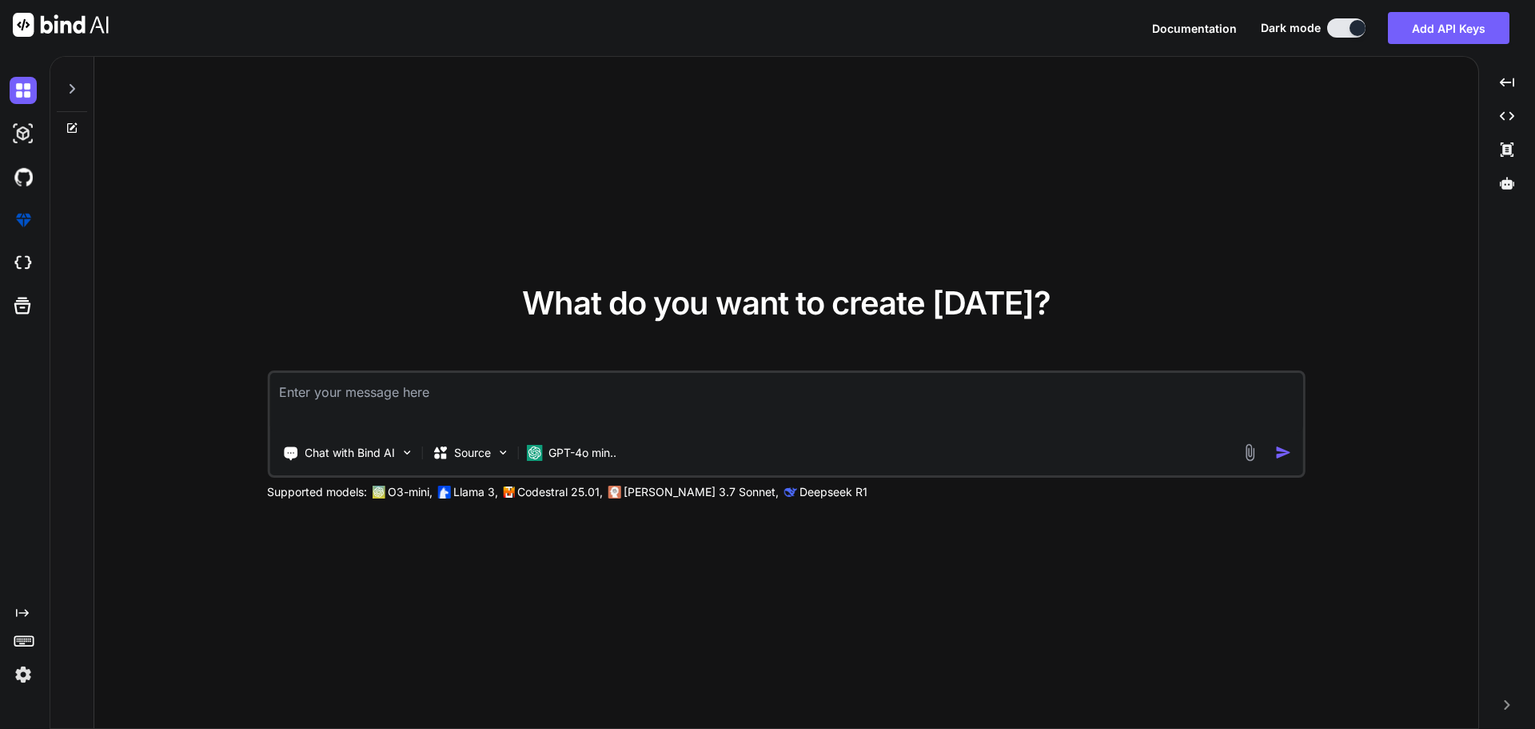
click at [1282, 74] on div "What do you want to create [DATE]? Chat with Bind AI Source GPT-4o min.. Suppor…" at bounding box center [786, 393] width 1384 height 673
click at [18, 677] on img at bounding box center [23, 674] width 27 height 27
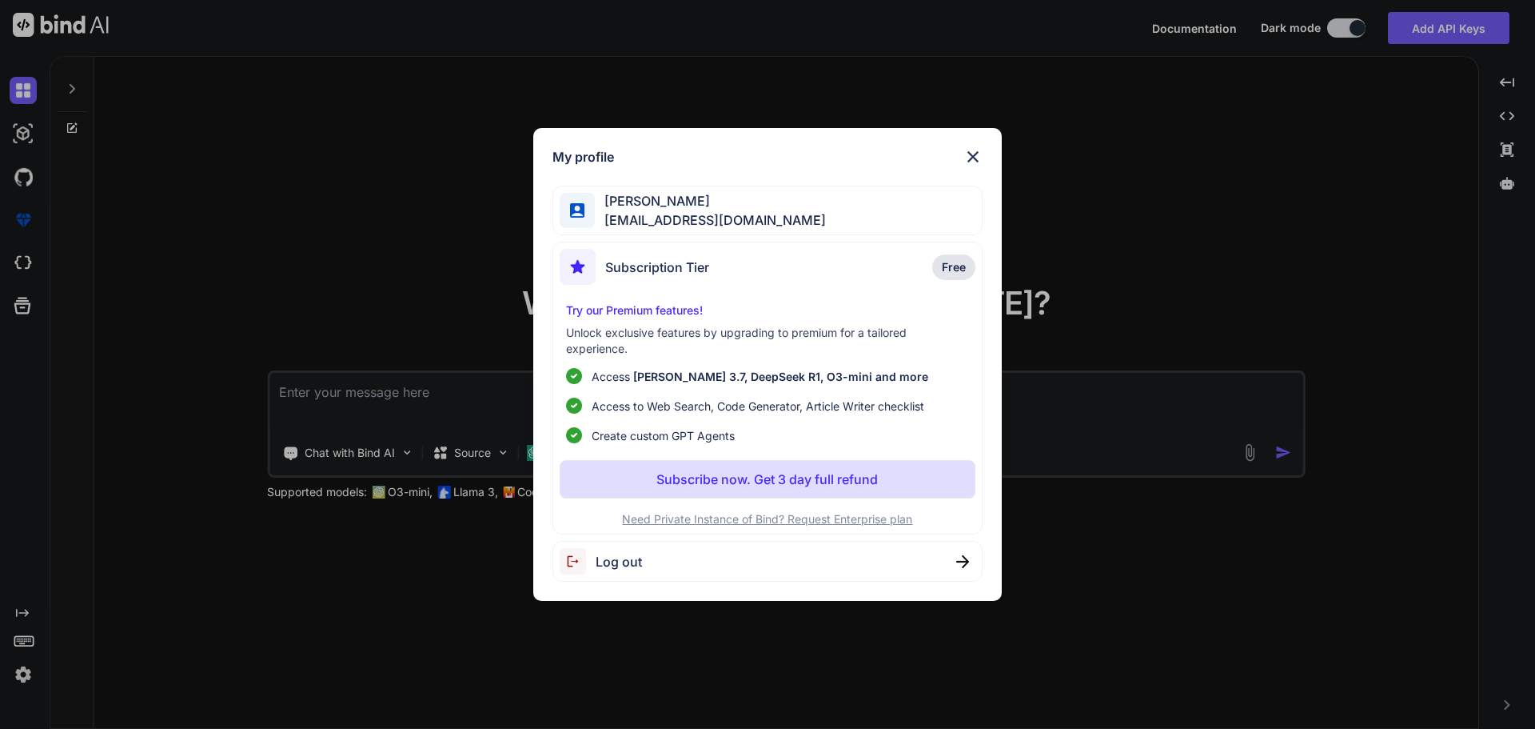
click at [888, 202] on div "[PERSON_NAME] [EMAIL_ADDRESS][DOMAIN_NAME]" at bounding box center [768, 211] width 431 height 50
click at [938, 560] on div "Log out" at bounding box center [768, 561] width 431 height 41
type textarea "x"
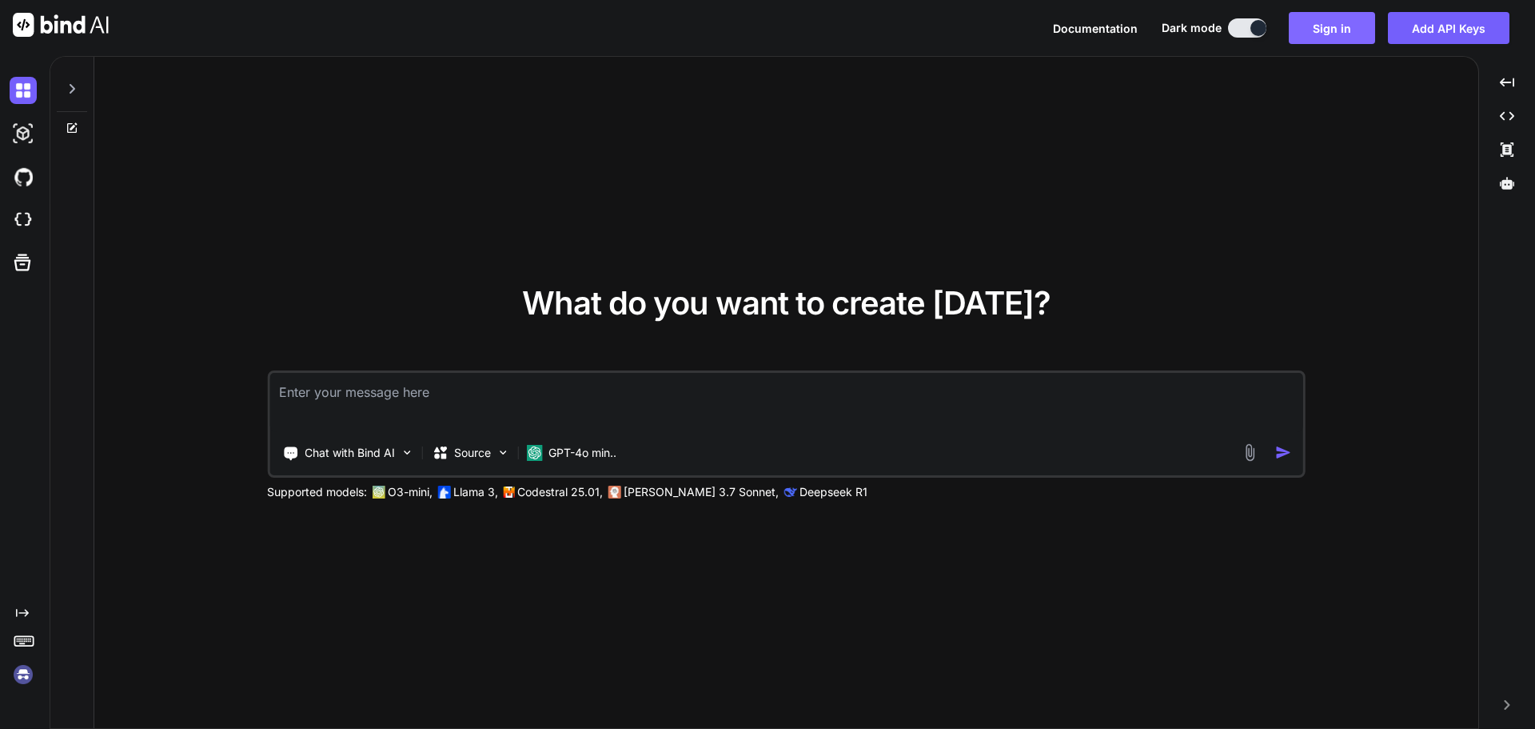
click at [1366, 26] on button "Sign in" at bounding box center [1332, 28] width 86 height 32
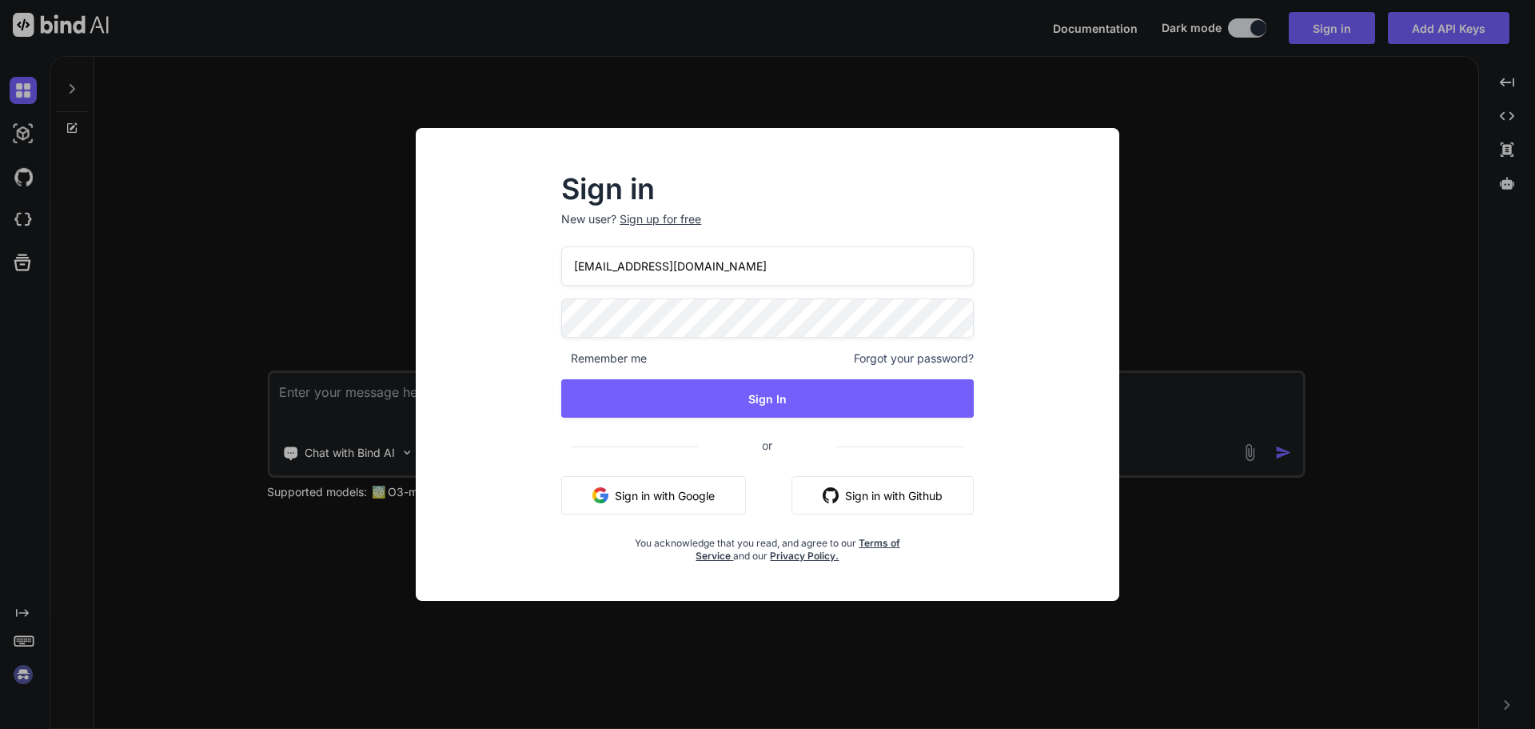
drag, startPoint x: 653, startPoint y: 266, endPoint x: 784, endPoint y: 263, distance: 132.0
click at [784, 263] on input "[EMAIL_ADDRESS][DOMAIN_NAME]" at bounding box center [767, 265] width 413 height 39
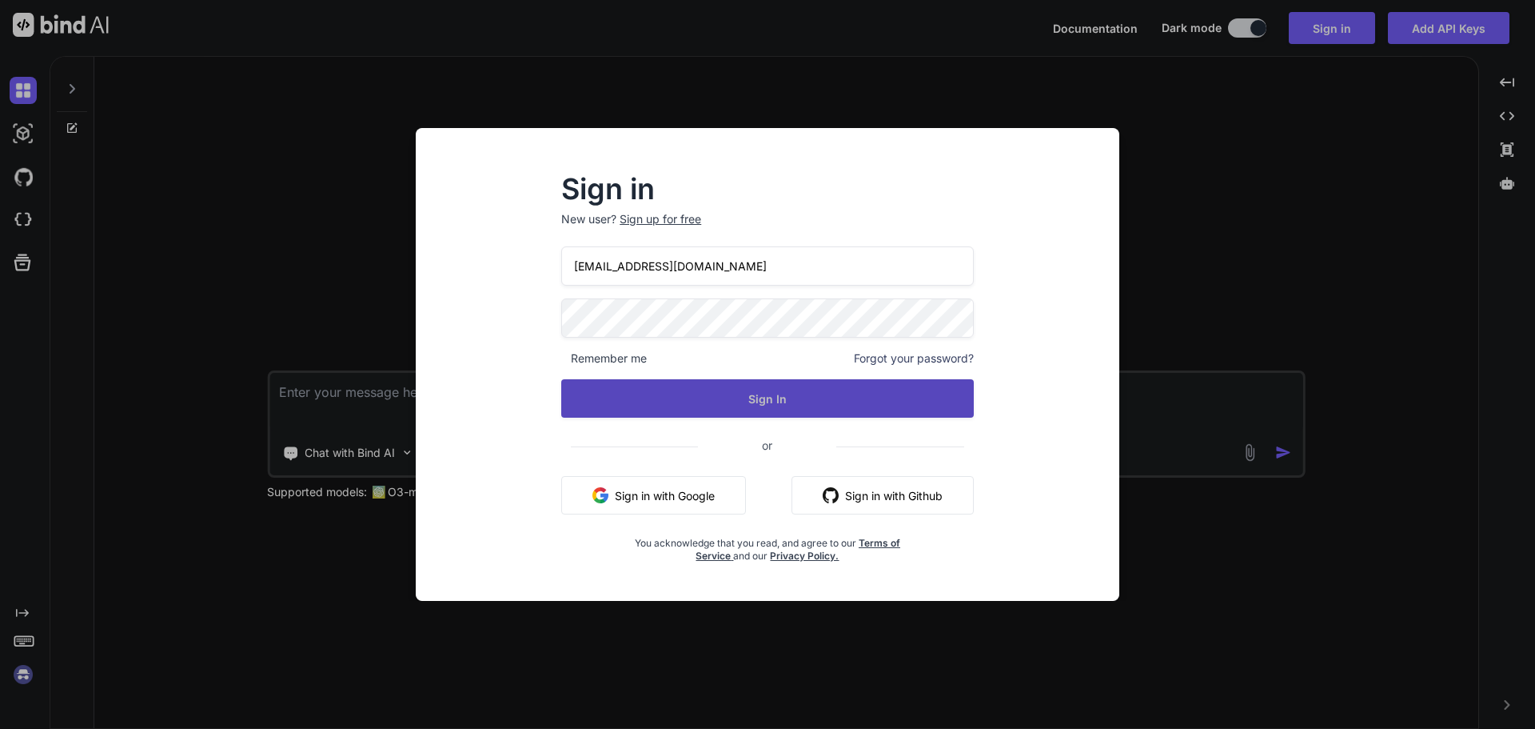
click at [727, 393] on button "Sign In" at bounding box center [767, 398] width 413 height 38
click at [792, 385] on button "Sign In" at bounding box center [767, 398] width 413 height 38
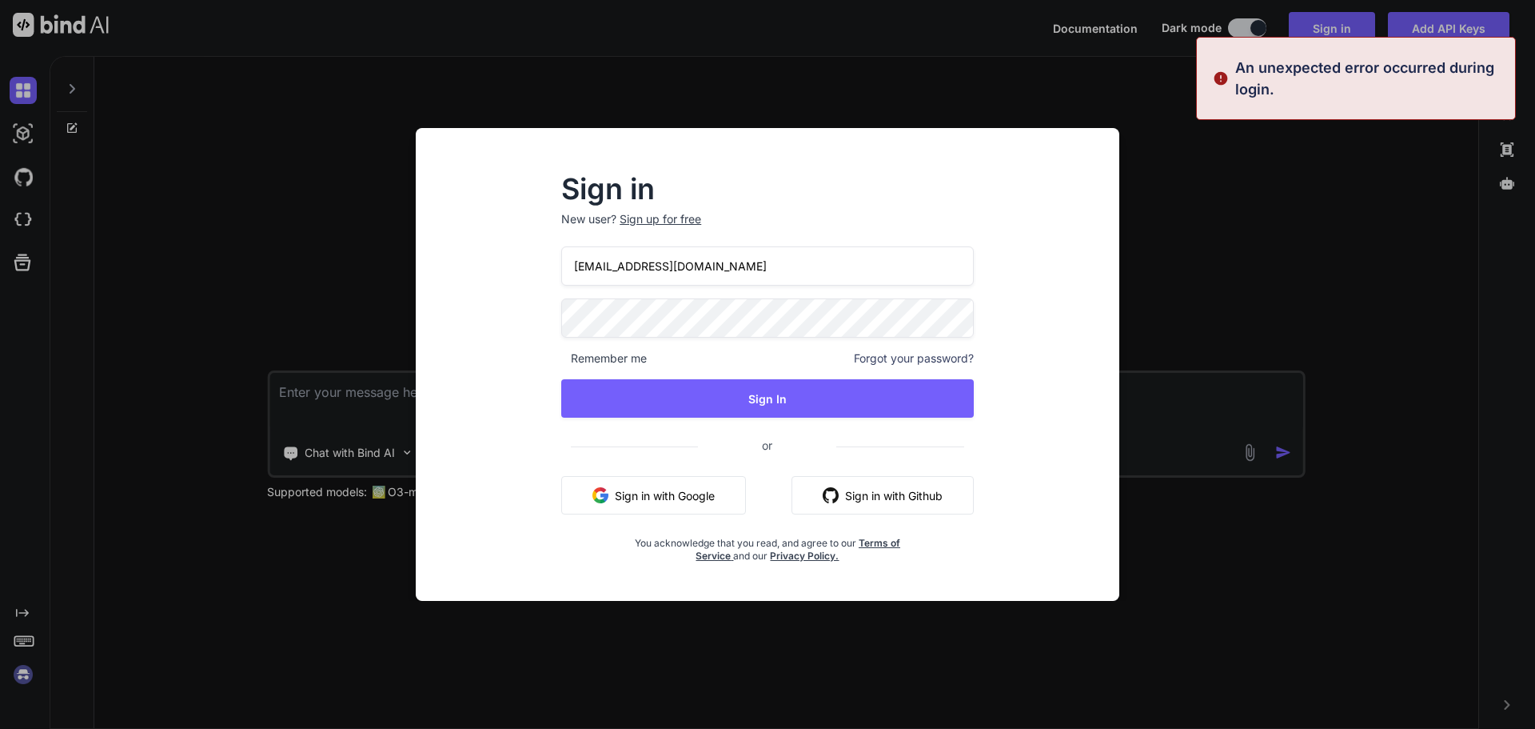
click at [469, 329] on div "Sign in New user? Sign up for free [EMAIL_ADDRESS][DOMAIN_NAME] Remember me For…" at bounding box center [768, 379] width 678 height 444
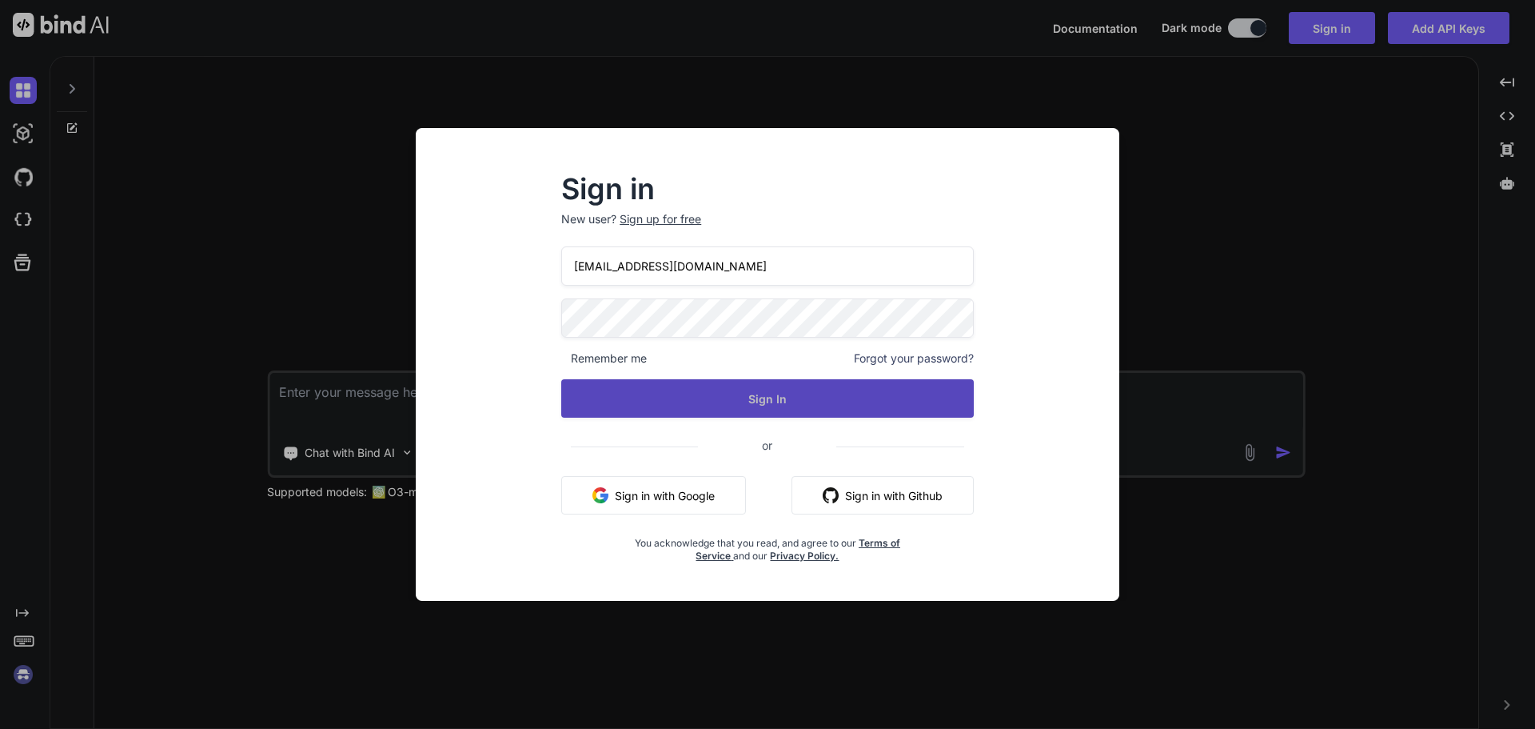
click at [664, 390] on button "Sign In" at bounding box center [767, 398] width 413 height 38
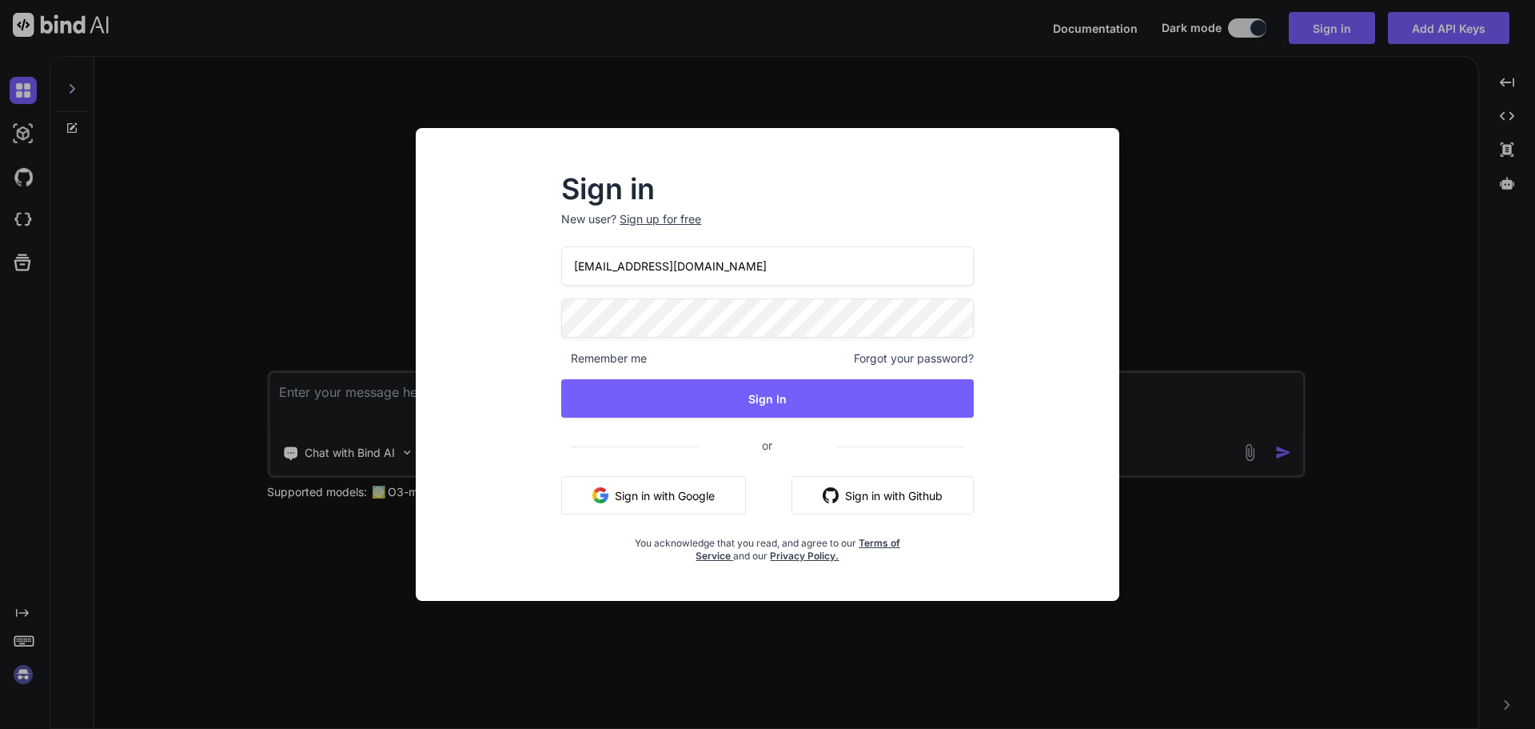
click at [696, 269] on input "[EMAIL_ADDRESS][DOMAIN_NAME]" at bounding box center [767, 265] width 413 height 39
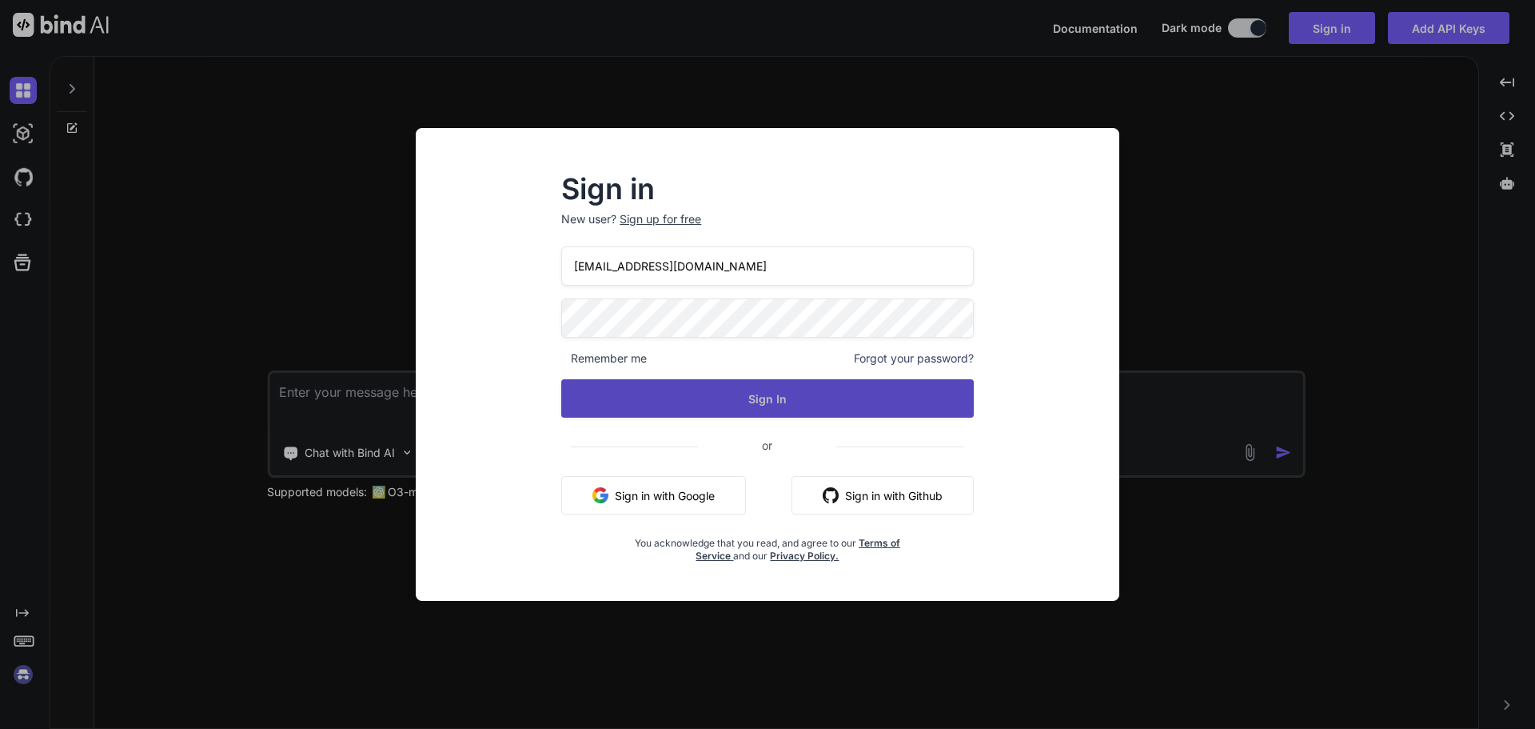
type input "[EMAIL_ADDRESS][DOMAIN_NAME]"
click at [705, 395] on button "Sign In" at bounding box center [767, 398] width 413 height 38
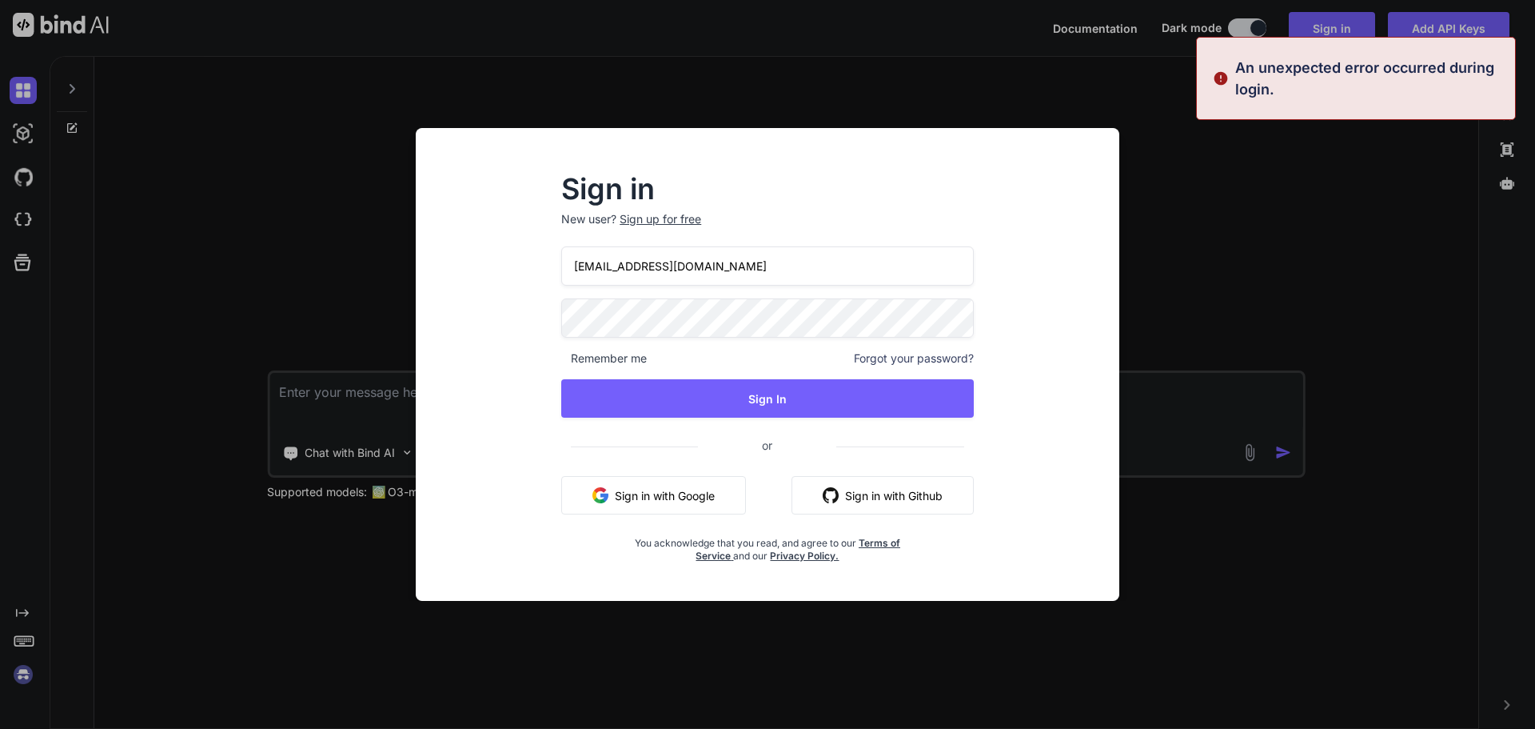
click at [436, 316] on div "Sign in New user? Sign up for free [EMAIL_ADDRESS][DOMAIN_NAME] Remember me For…" at bounding box center [768, 379] width 678 height 444
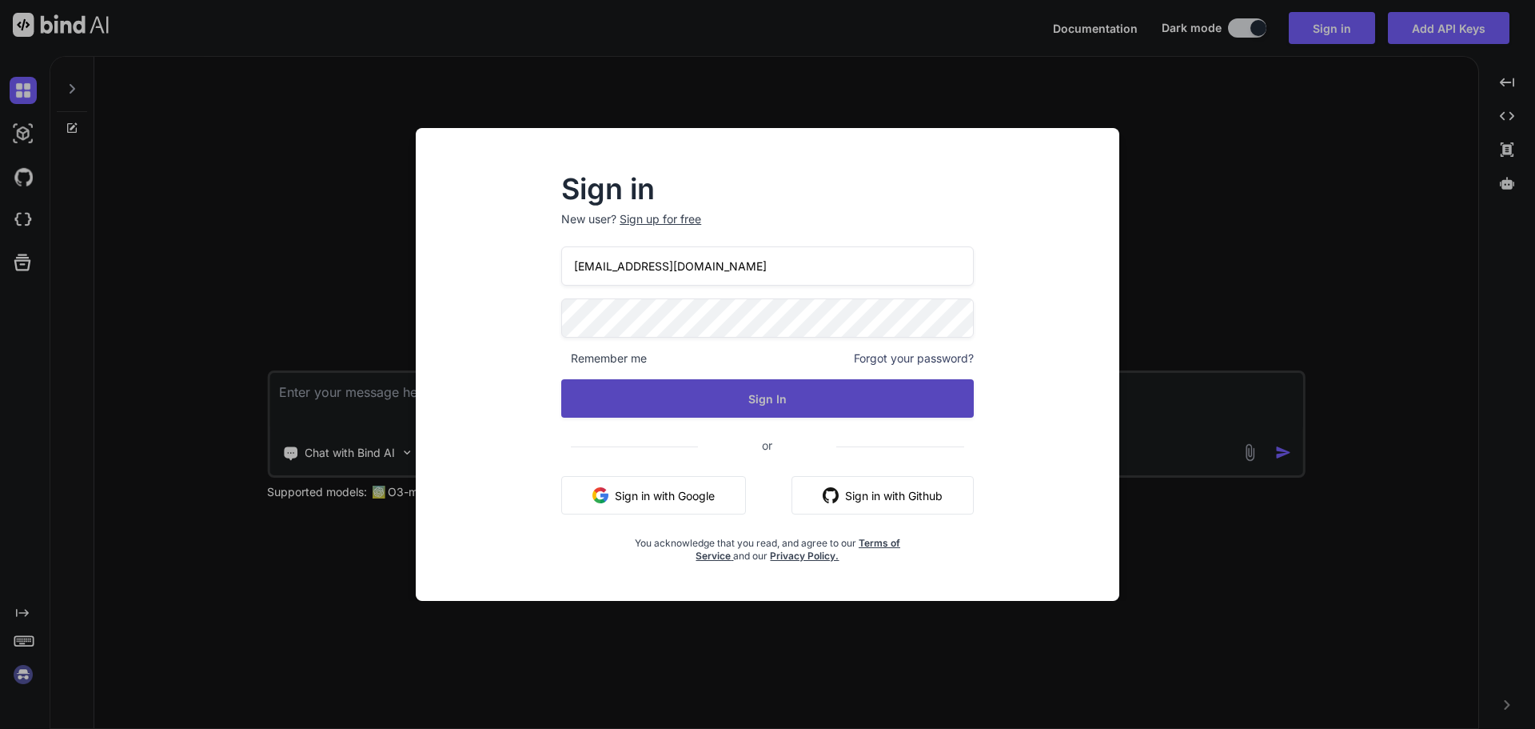
click at [709, 388] on button "Sign In" at bounding box center [767, 398] width 413 height 38
